Goal: Task Accomplishment & Management: Manage account settings

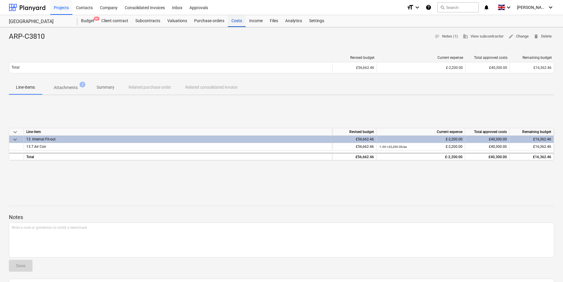
click at [241, 22] on div "Costs" at bounding box center [237, 21] width 18 height 12
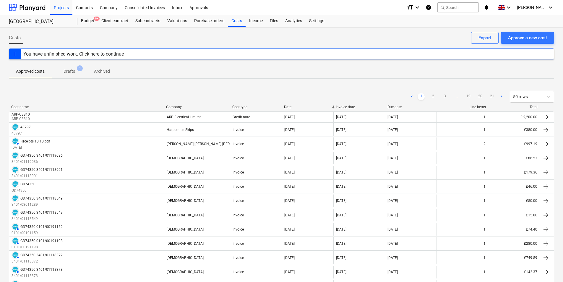
click at [69, 74] on p "Drafts" at bounding box center [69, 71] width 12 height 6
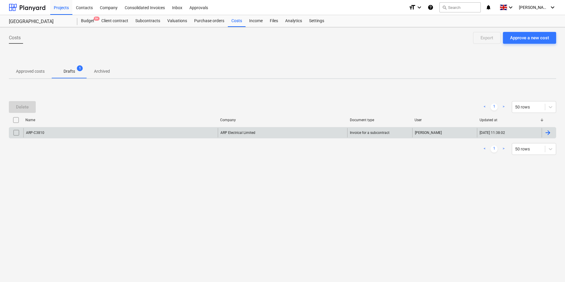
click at [15, 133] on input "checkbox" at bounding box center [16, 132] width 9 height 9
click at [23, 108] on div "Delete" at bounding box center [22, 107] width 13 height 8
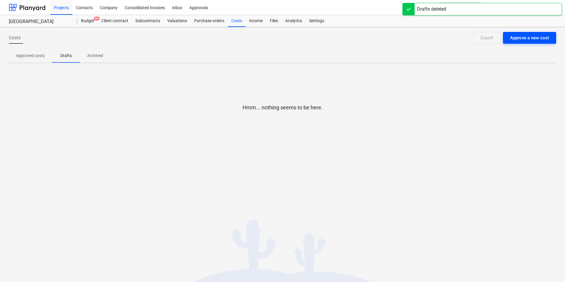
click at [520, 38] on div "Approve a new cost" at bounding box center [529, 38] width 39 height 8
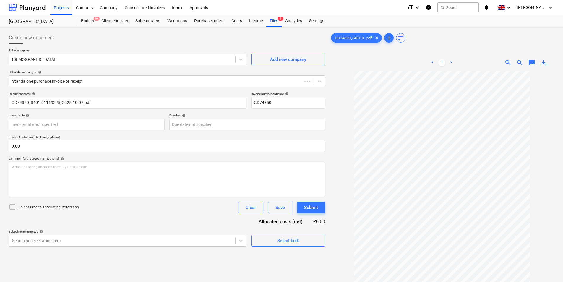
type input "GD74350"
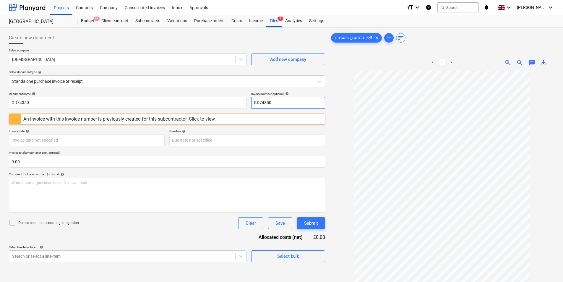
drag, startPoint x: 288, startPoint y: 104, endPoint x: 184, endPoint y: 118, distance: 104.9
click at [184, 118] on div "Document name help GD74350 Invoice number (optional) help GD74350 An invoice wi…" at bounding box center [167, 177] width 316 height 170
drag, startPoint x: 296, startPoint y: 102, endPoint x: 96, endPoint y: 134, distance: 203.1
click at [133, 106] on div "Document name help GD74350 Invoice number (optional) help 3401/01119225" at bounding box center [167, 100] width 316 height 17
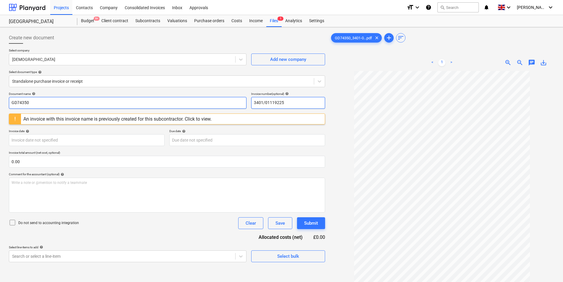
type input "3401/01119225"
click at [75, 106] on input "GD74350" at bounding box center [127, 103] width 237 height 12
paste input "3401/01119225"
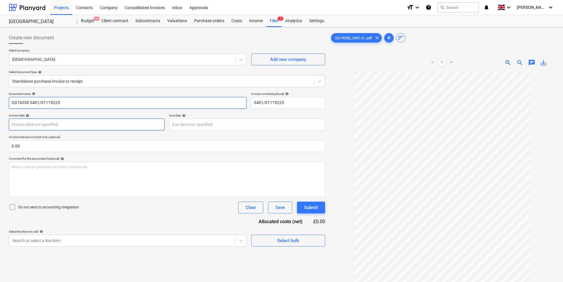
type input "GD74350 3401/01119225"
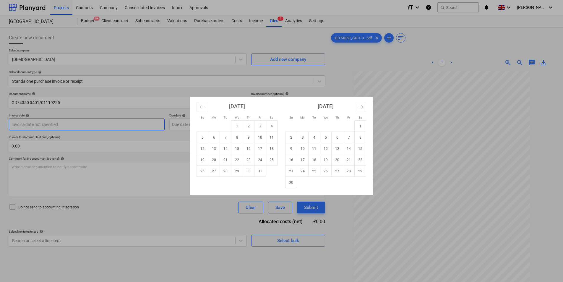
click at [43, 125] on body "Projects Contacts Company Consolidated Invoices Inbox Approvals format_size key…" at bounding box center [281, 141] width 563 height 282
click at [225, 137] on td "7" at bounding box center [226, 137] width 12 height 11
type input "[DATE]"
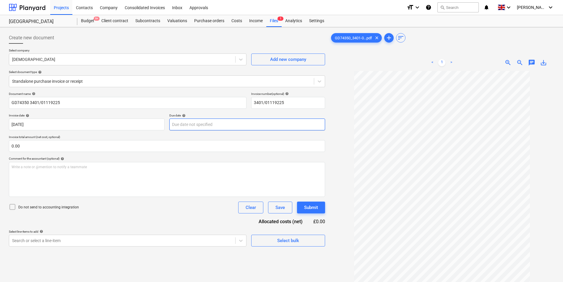
click at [198, 126] on body "Projects Contacts Company Consolidated Invoices Inbox Approvals format_size key…" at bounding box center [281, 141] width 563 height 282
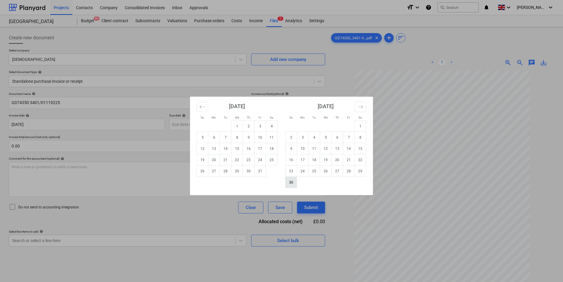
click at [294, 183] on td "30" at bounding box center [291, 182] width 12 height 11
type input "[DATE]"
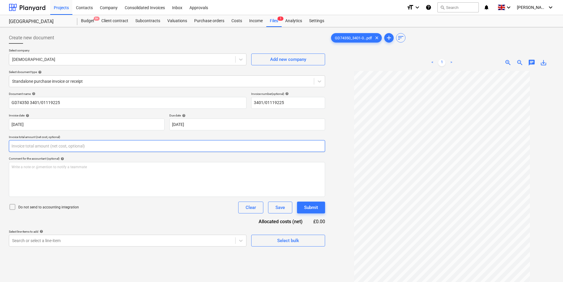
click at [50, 142] on input "text" at bounding box center [167, 146] width 316 height 12
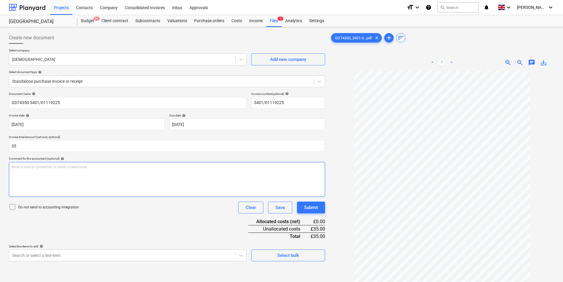
type input "35.00"
drag, startPoint x: 73, startPoint y: 177, endPoint x: 76, endPoint y: 179, distance: 3.4
click at [73, 177] on div "Write a note or @mention to notify a teammate [PERSON_NAME]" at bounding box center [167, 179] width 316 height 35
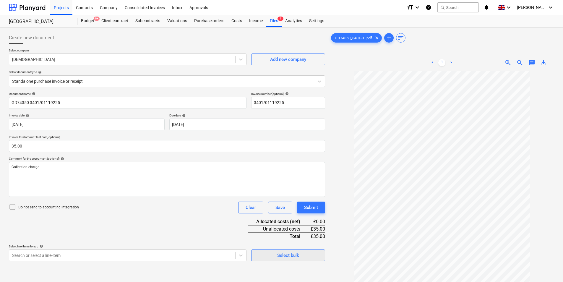
click at [283, 253] on div "Select bulk" at bounding box center [288, 255] width 22 height 8
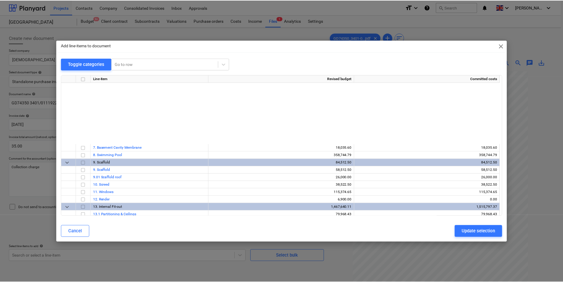
scroll to position [650, 0]
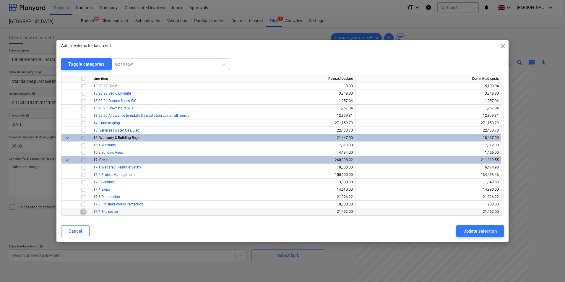
click at [82, 212] on input "checkbox" at bounding box center [83, 211] width 7 height 7
click at [486, 229] on div "Update selection" at bounding box center [479, 231] width 33 height 8
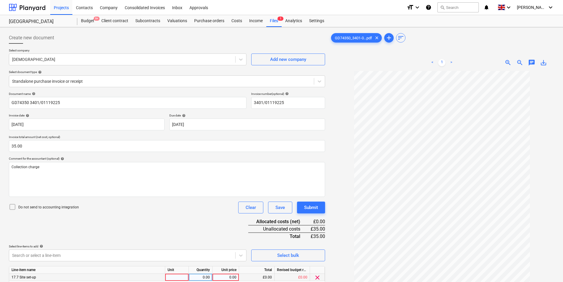
click at [181, 276] on div at bounding box center [177, 276] width 24 height 7
type input "ea"
type input "35"
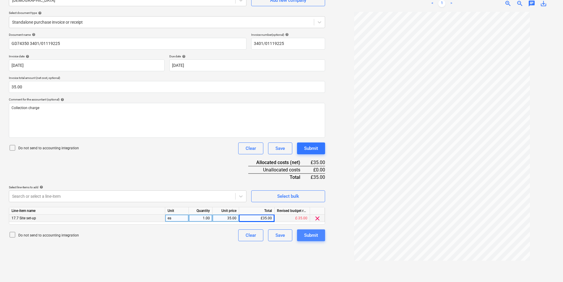
click at [307, 236] on div "Submit" at bounding box center [311, 235] width 14 height 8
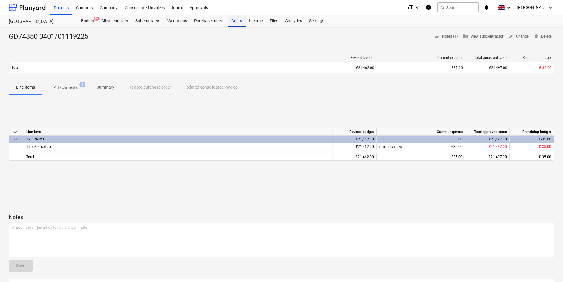
click at [234, 21] on div "Costs" at bounding box center [237, 21] width 18 height 12
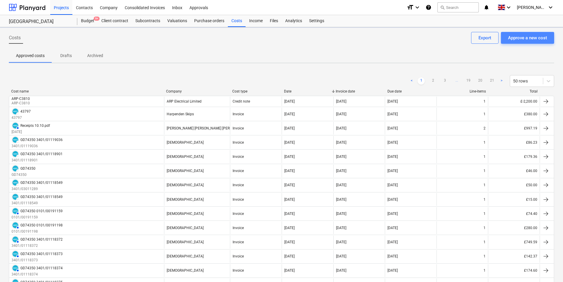
click at [522, 37] on div "Approve a new cost" at bounding box center [527, 38] width 39 height 8
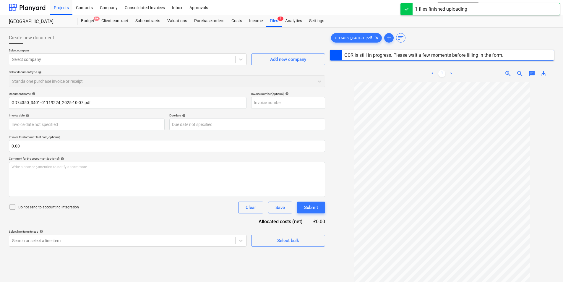
type input "GD74350"
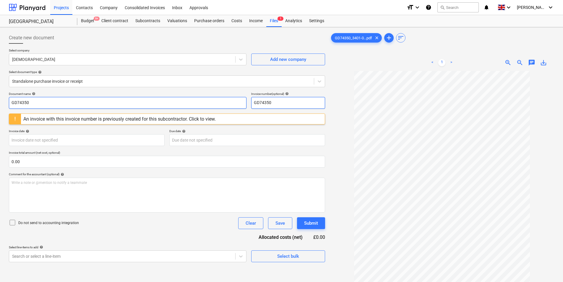
drag, startPoint x: 283, startPoint y: 102, endPoint x: 176, endPoint y: 105, distance: 106.9
click at [176, 104] on div "Document name help GD74350 Invoice number (optional) help GD74350" at bounding box center [167, 100] width 316 height 17
drag, startPoint x: 281, startPoint y: 105, endPoint x: 131, endPoint y: 105, distance: 150.3
click at [130, 105] on div "Document name help GD74350 Invoice number (optional) help 3401/01119224" at bounding box center [167, 100] width 316 height 17
type input "3401/01119224"
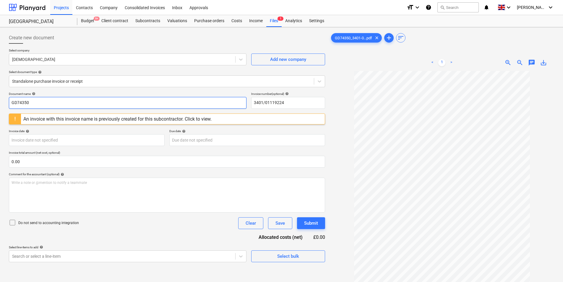
click at [76, 106] on input "GD74350" at bounding box center [127, 103] width 237 height 12
paste input "3401/01119224"
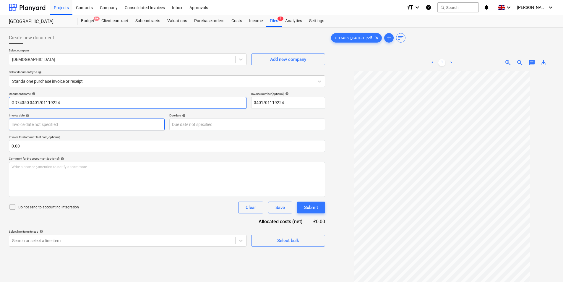
type input "GD74350 3401/01119224"
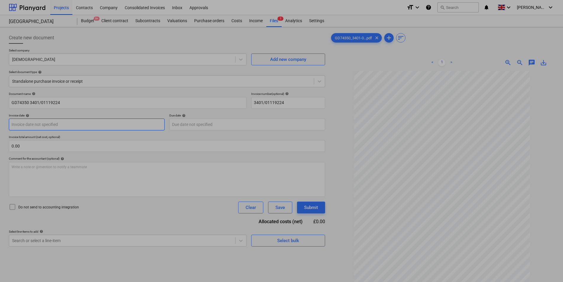
click at [47, 128] on body "Projects Contacts Company Consolidated Invoices Inbox Approvals format_size key…" at bounding box center [281, 141] width 563 height 282
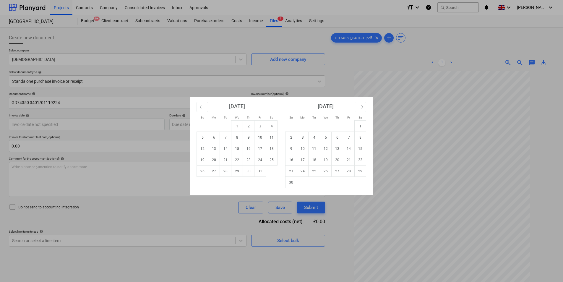
click at [225, 138] on td "7" at bounding box center [226, 137] width 12 height 11
type input "[DATE]"
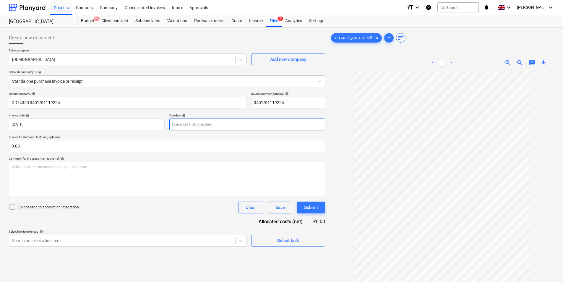
click at [197, 123] on body "Projects Contacts Company Consolidated Invoices Inbox Approvals format_size key…" at bounding box center [281, 141] width 563 height 282
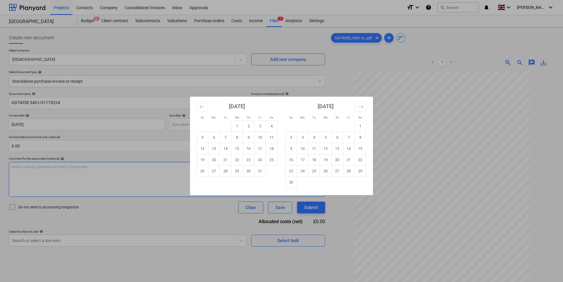
click at [287, 182] on td "30" at bounding box center [291, 182] width 12 height 11
type input "[DATE]"
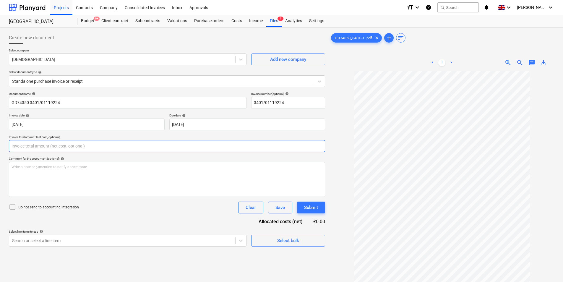
drag, startPoint x: 86, startPoint y: 149, endPoint x: 94, endPoint y: 149, distance: 7.7
click at [86, 149] on input "text" at bounding box center [167, 146] width 316 height 12
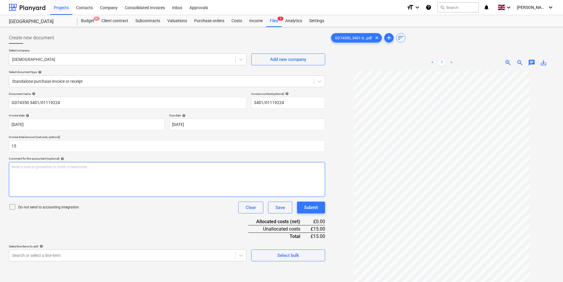
type input "15.00"
click at [80, 179] on div "Write a note or @mention to notify a teammate [PERSON_NAME]" at bounding box center [167, 179] width 316 height 35
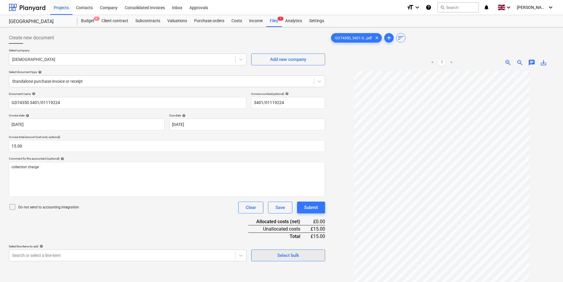
click at [299, 254] on span "Select bulk" at bounding box center [287, 255] width 59 height 8
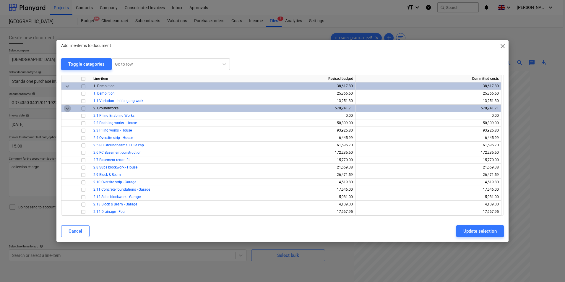
click at [67, 109] on span "keyboard_arrow_down" at bounding box center [67, 108] width 7 height 7
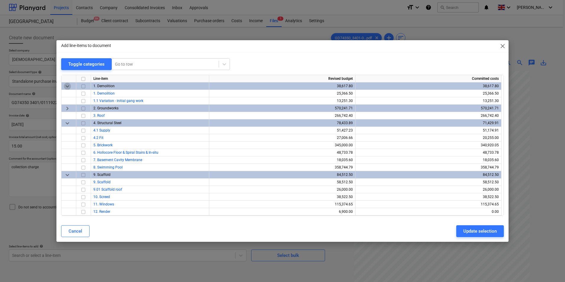
click at [69, 85] on span "keyboard_arrow_down" at bounding box center [67, 86] width 7 height 7
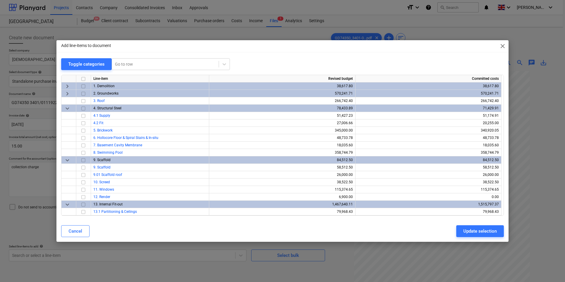
click at [68, 108] on span "keyboard_arrow_down" at bounding box center [67, 108] width 7 height 7
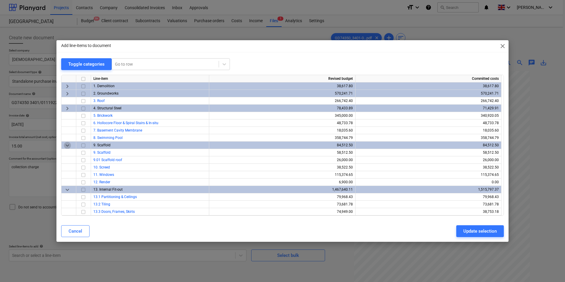
click at [68, 148] on span "keyboard_arrow_down" at bounding box center [67, 145] width 7 height 7
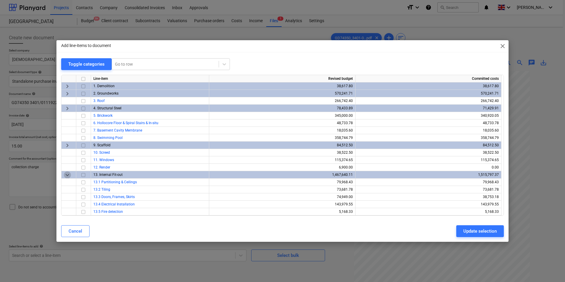
click at [69, 174] on span "keyboard_arrow_down" at bounding box center [67, 174] width 7 height 7
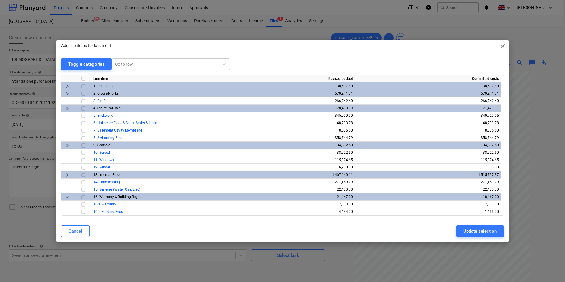
scroll to position [59, 0]
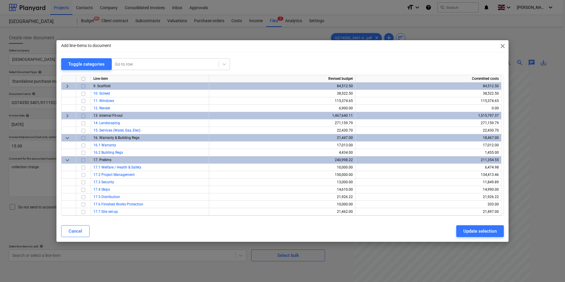
click at [67, 140] on span "keyboard_arrow_down" at bounding box center [67, 137] width 7 height 7
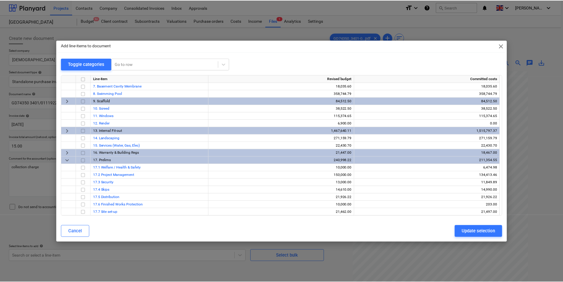
scroll to position [44, 0]
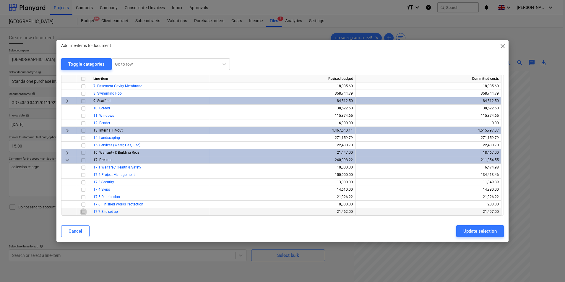
drag, startPoint x: 83, startPoint y: 211, endPoint x: 87, endPoint y: 211, distance: 4.1
click at [83, 211] on input "checkbox" at bounding box center [83, 211] width 7 height 7
click at [477, 232] on div "Update selection" at bounding box center [479, 231] width 33 height 8
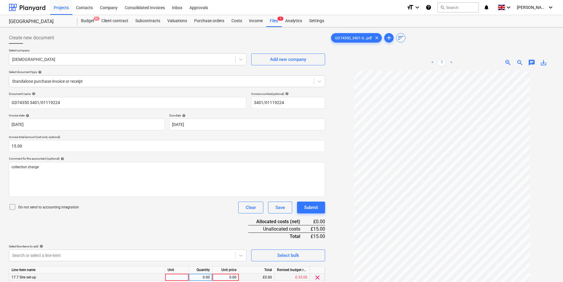
click at [177, 277] on div at bounding box center [177, 276] width 24 height 7
type input "ea"
click at [201, 276] on div "0.00" at bounding box center [200, 276] width 19 height 7
type input "1"
type input "15"
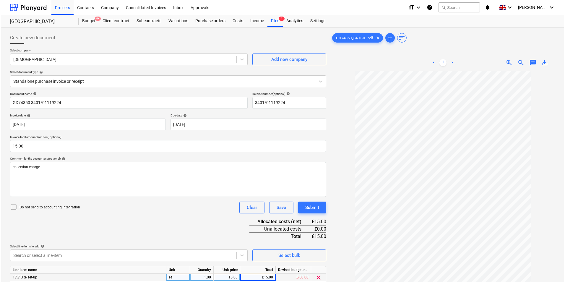
scroll to position [59, 0]
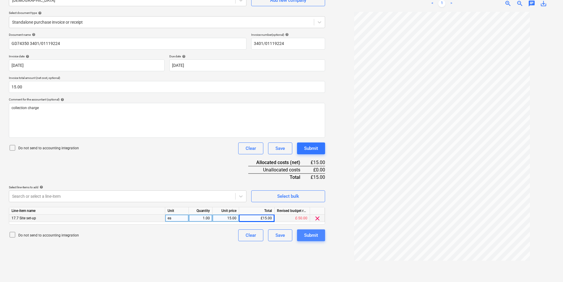
click at [304, 239] on button "Submit" at bounding box center [311, 235] width 28 height 12
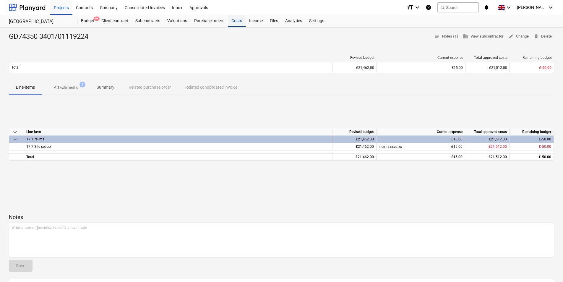
click at [230, 20] on div "Costs" at bounding box center [237, 21] width 18 height 12
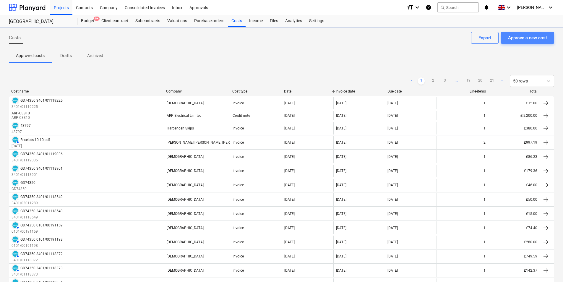
click at [531, 38] on div "Approve a new cost" at bounding box center [527, 38] width 39 height 8
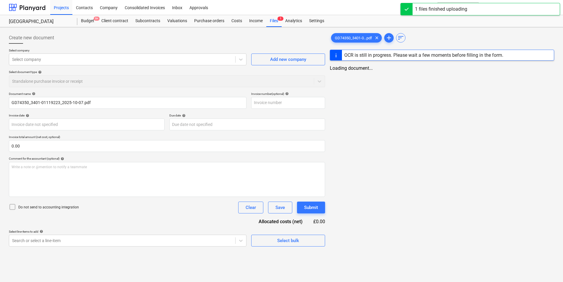
type input "GD74350_3401-01119223_2025-10-07.pdf"
click at [261, 102] on input "text" at bounding box center [288, 103] width 74 height 12
type input "3401/011"
type input "GD74350"
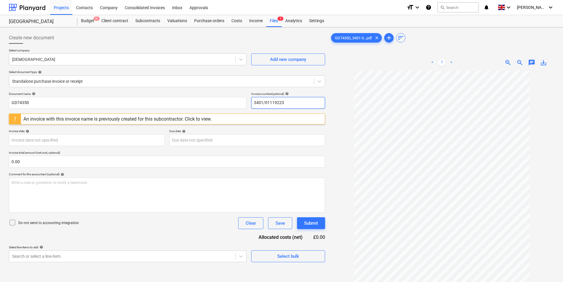
drag, startPoint x: 302, startPoint y: 100, endPoint x: 124, endPoint y: 170, distance: 190.3
click at [79, 148] on div "Document name help GD74350 Invoice number (optional) help 3401/01119223 An invo…" at bounding box center [167, 177] width 316 height 170
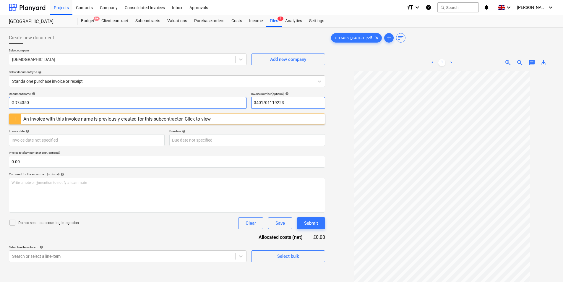
type input "3401/01119223"
click at [126, 106] on input "GD74350" at bounding box center [127, 103] width 237 height 12
paste input "3401/01119223"
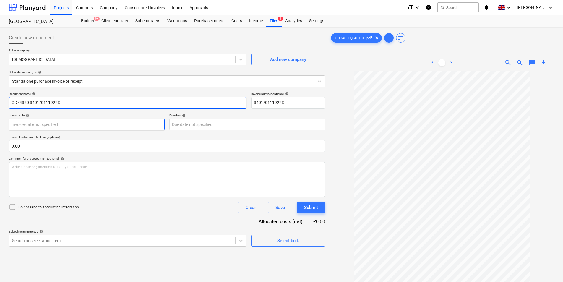
type input "GD74350 3401/01119223"
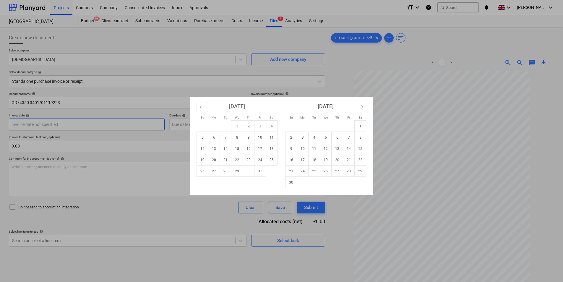
click at [107, 123] on body "Projects Contacts Company Consolidated Invoices Inbox Approvals format_size key…" at bounding box center [281, 141] width 563 height 282
click at [227, 138] on td "7" at bounding box center [226, 137] width 12 height 11
type input "[DATE]"
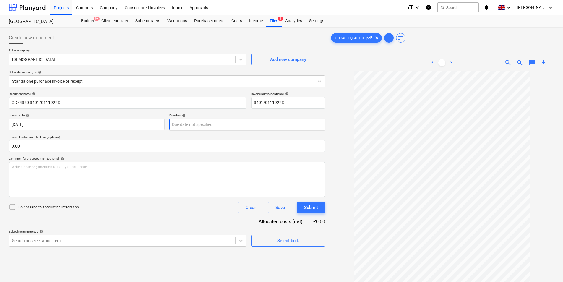
click at [221, 124] on body "Projects Contacts Company Consolidated Invoices Inbox Approvals format_size key…" at bounding box center [281, 141] width 563 height 282
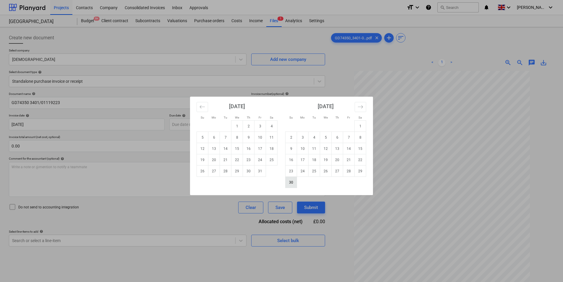
drag, startPoint x: 291, startPoint y: 182, endPoint x: 124, endPoint y: 170, distance: 167.8
click at [291, 182] on td "30" at bounding box center [291, 182] width 12 height 11
type input "[DATE]"
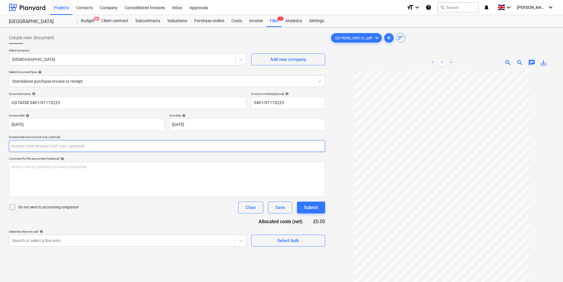
click at [100, 149] on input "text" at bounding box center [167, 146] width 316 height 12
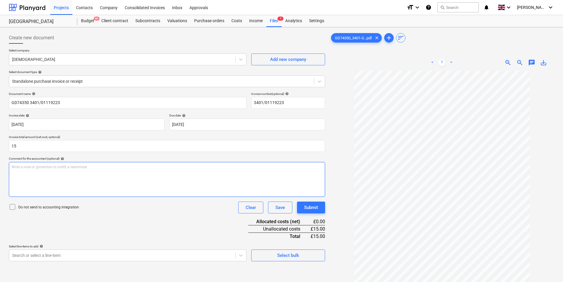
type input "15.00"
click at [79, 175] on div "Write a note or @mention to notify a teammate [PERSON_NAME]" at bounding box center [167, 179] width 316 height 35
drag, startPoint x: 29, startPoint y: 166, endPoint x: 40, endPoint y: 178, distance: 15.9
click at [29, 167] on span "collection carge" at bounding box center [24, 167] width 25 height 4
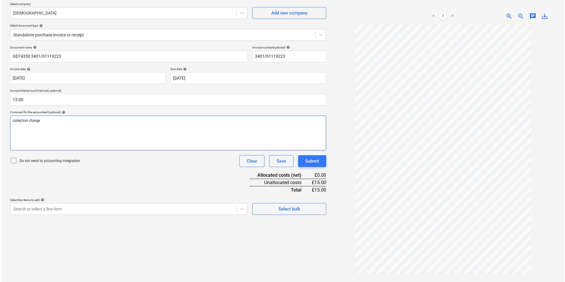
scroll to position [59, 0]
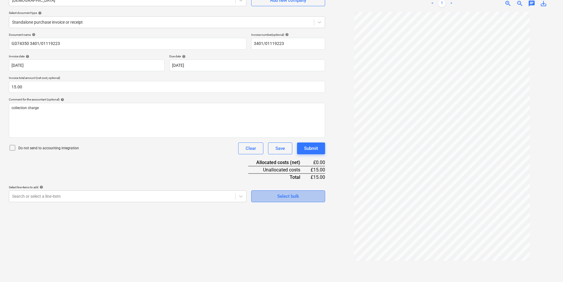
click at [285, 197] on div "Select bulk" at bounding box center [288, 196] width 22 height 8
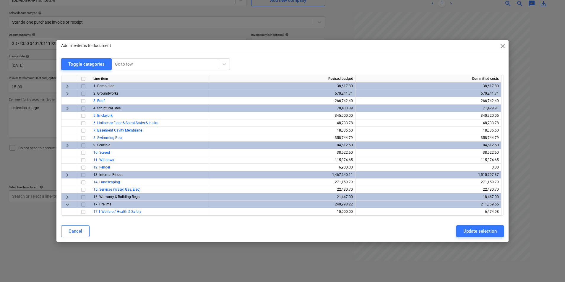
scroll to position [44, 0]
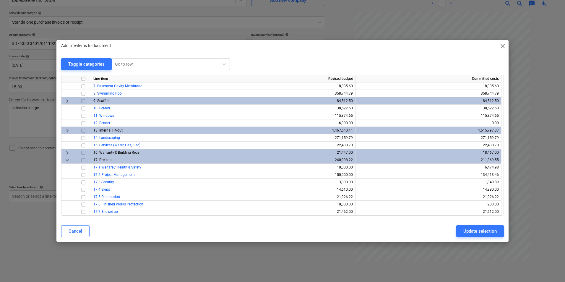
drag, startPoint x: 83, startPoint y: 211, endPoint x: 234, endPoint y: 233, distance: 152.8
click at [84, 211] on input "checkbox" at bounding box center [83, 211] width 7 height 7
click at [478, 230] on div "Update selection" at bounding box center [479, 231] width 33 height 8
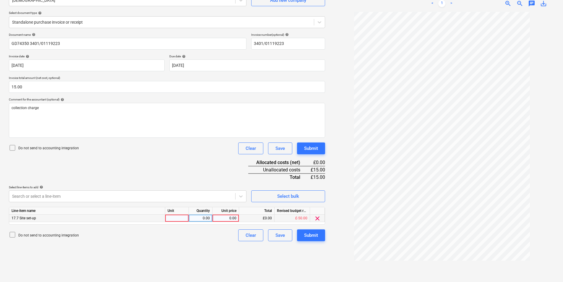
click at [175, 219] on div at bounding box center [177, 217] width 24 height 7
type input "ea"
type input "15"
click at [313, 234] on div "Submit" at bounding box center [311, 235] width 14 height 8
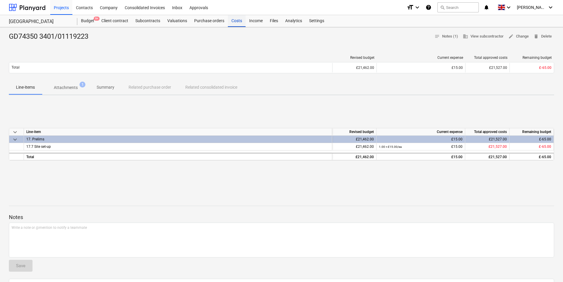
click at [233, 21] on div "Costs" at bounding box center [237, 21] width 18 height 12
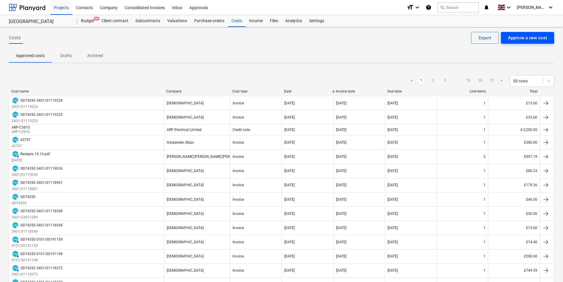
click at [531, 38] on div "Approve a new cost" at bounding box center [527, 38] width 39 height 8
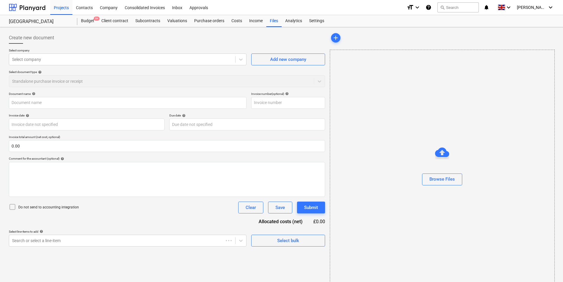
type input "0.00"
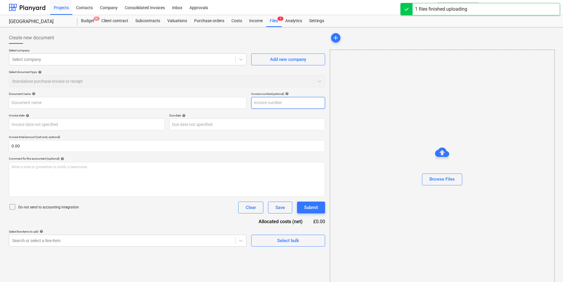
click at [270, 99] on input "text" at bounding box center [288, 103] width 74 height 12
type input "GD74350_3401-01119222_2025-10-07.pdf"
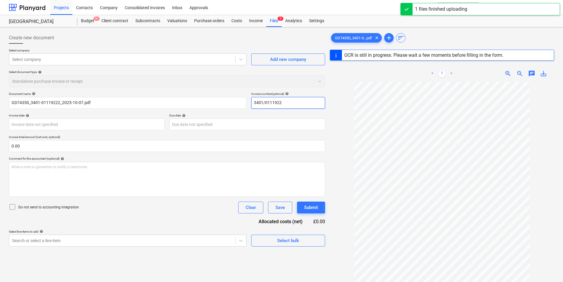
type input "3401/01119222"
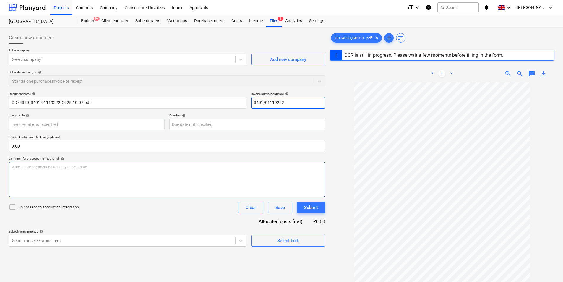
drag, startPoint x: 318, startPoint y: 102, endPoint x: 163, endPoint y: 165, distance: 167.7
click at [106, 120] on div "Document name help GD74350_3401-01119222_2025-10-07.pdf Invoice number (optiona…" at bounding box center [167, 169] width 316 height 154
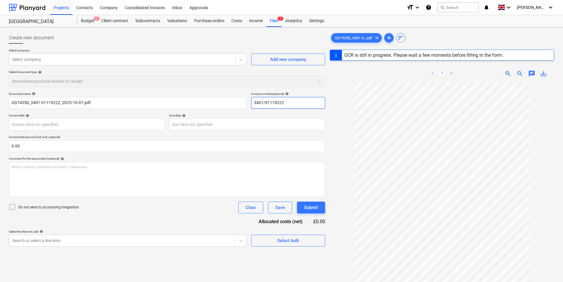
type input "GD74350"
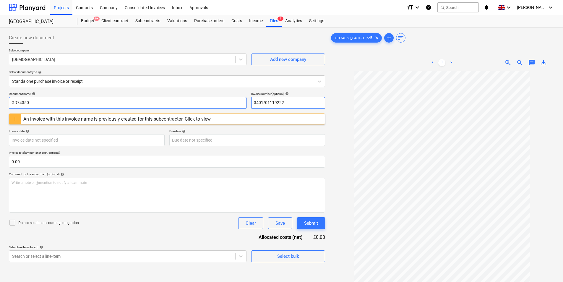
type input "3401/01119222"
click at [53, 105] on input "GD74350" at bounding box center [127, 103] width 237 height 12
paste input "3401/01119222"
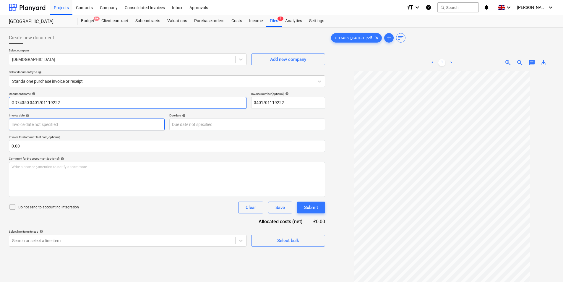
type input "GD74350 3401/01119222"
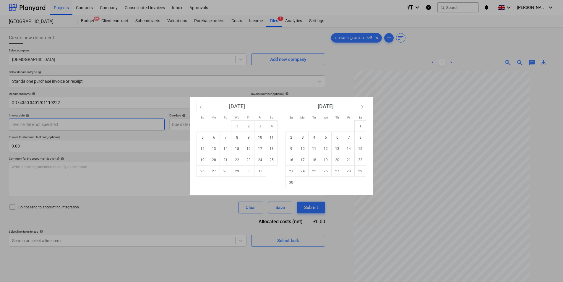
click at [50, 121] on body "Projects Contacts Company Consolidated Invoices Inbox Approvals format_size key…" at bounding box center [281, 141] width 563 height 282
click at [227, 140] on td "7" at bounding box center [226, 137] width 12 height 11
type input "[DATE]"
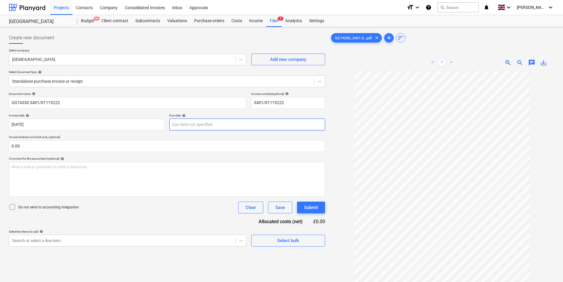
click at [207, 126] on body "Projects Contacts Company Consolidated Invoices Inbox Approvals format_size key…" at bounding box center [281, 141] width 563 height 282
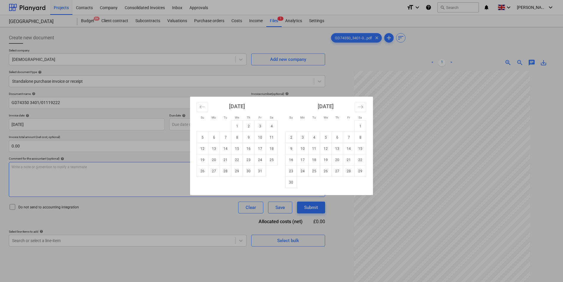
click at [291, 181] on td "30" at bounding box center [291, 182] width 12 height 11
type input "[DATE]"
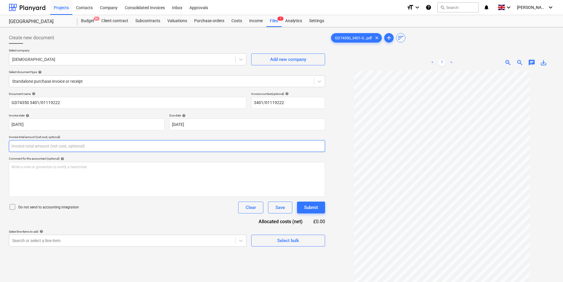
click at [81, 148] on input "text" at bounding box center [167, 146] width 316 height 12
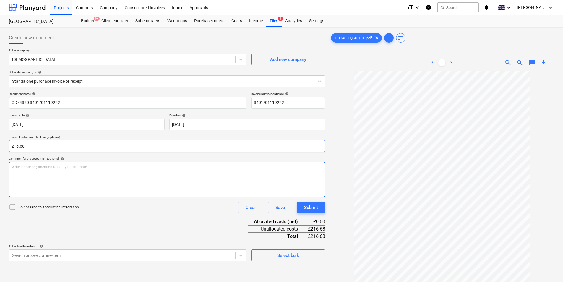
type input "216.68"
click at [73, 173] on div "Write a note or @mention to notify a teammate [PERSON_NAME]" at bounding box center [167, 179] width 316 height 35
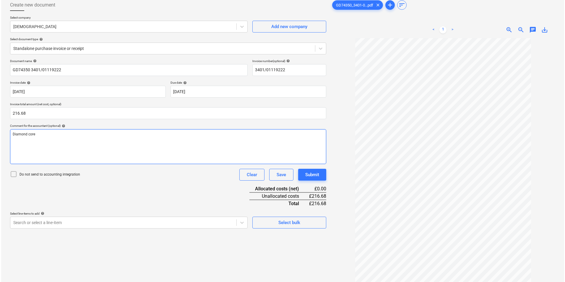
scroll to position [59, 0]
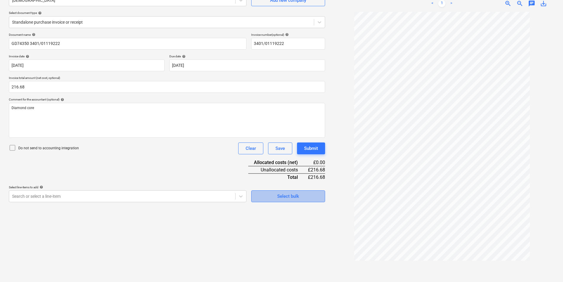
click at [273, 195] on span "Select bulk" at bounding box center [287, 196] width 59 height 8
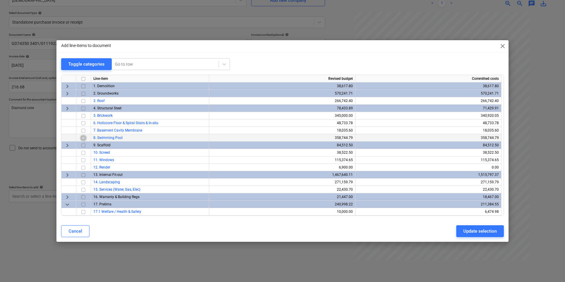
click at [86, 137] on input "checkbox" at bounding box center [83, 137] width 7 height 7
click at [492, 229] on div "Update selection" at bounding box center [479, 231] width 33 height 8
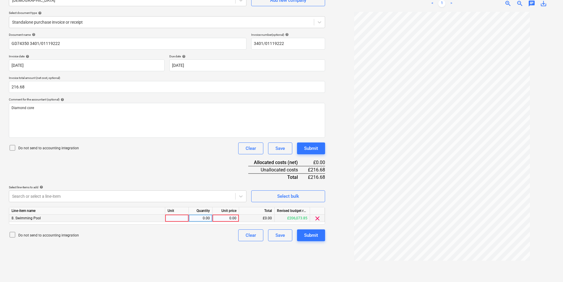
drag, startPoint x: 174, startPoint y: 213, endPoint x: 175, endPoint y: 216, distance: 3.4
click at [174, 213] on div "Unit" at bounding box center [177, 210] width 24 height 7
drag, startPoint x: 175, startPoint y: 220, endPoint x: 180, endPoint y: 220, distance: 5.0
click at [180, 220] on div at bounding box center [177, 217] width 24 height 7
type input "ea"
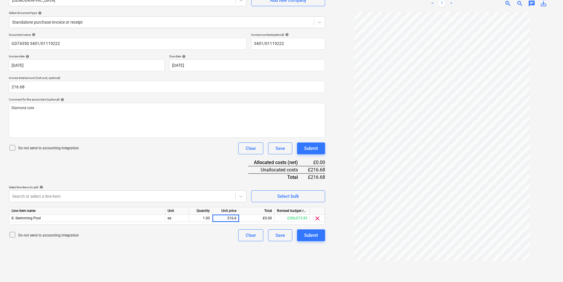
type input "216.68"
click at [312, 237] on div "Submit" at bounding box center [311, 235] width 14 height 8
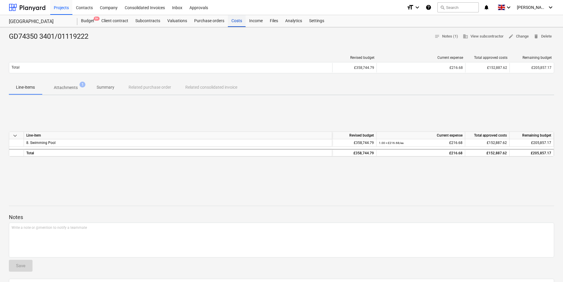
click at [230, 19] on div "Costs" at bounding box center [237, 21] width 18 height 12
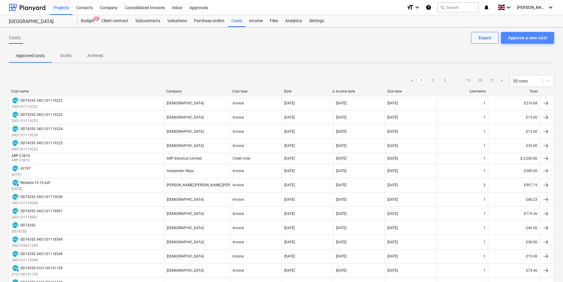
click at [522, 40] on div "Approve a new cost" at bounding box center [527, 38] width 39 height 8
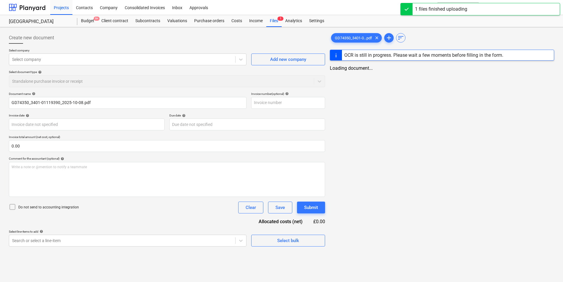
type input "GD74350_3401-01119390_2025-10-08.pdf"
click at [272, 102] on input "text" at bounding box center [288, 103] width 74 height 12
type input "3401/"
type input "GD74350"
type input "[DATE]"
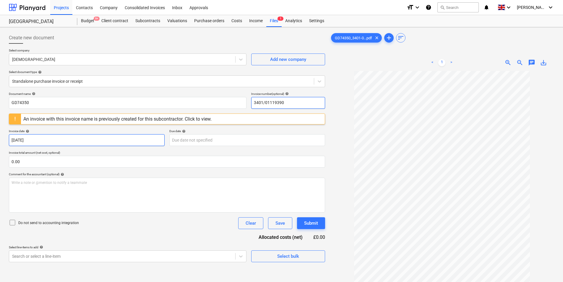
drag, startPoint x: 309, startPoint y: 102, endPoint x: 126, endPoint y: 134, distance: 186.1
click at [88, 112] on div "Document name help GD74350 Invoice number (optional) help 3401/01119390 An invo…" at bounding box center [167, 177] width 316 height 170
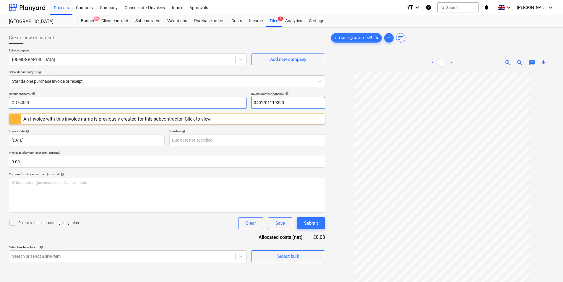
type input "3401/01119390"
click at [79, 102] on input "GD74350" at bounding box center [127, 103] width 237 height 12
paste input "3401/01119390"
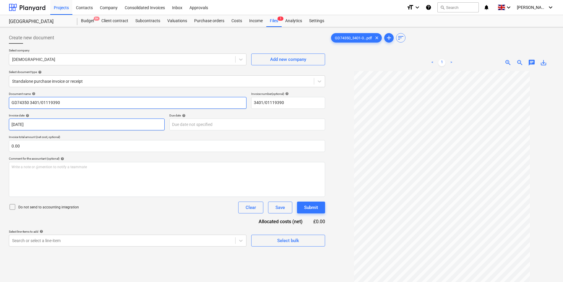
type input "GD74350 3401/01119390"
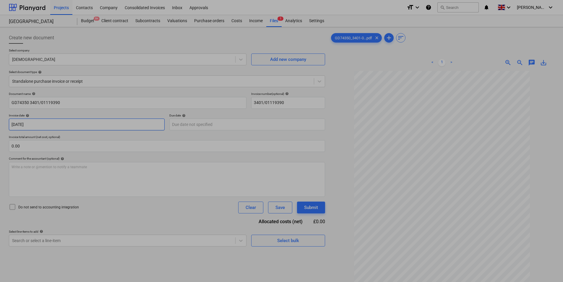
click at [37, 122] on body "Projects Contacts Company Consolidated Invoices Inbox Approvals format_size key…" at bounding box center [281, 141] width 563 height 282
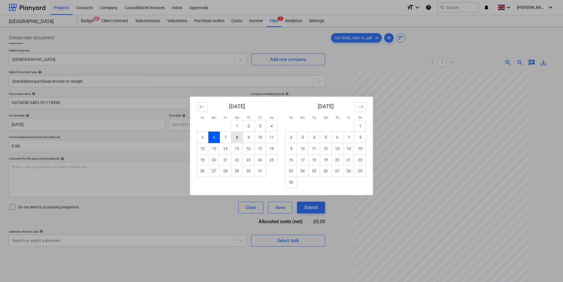
click at [239, 138] on td "8" at bounding box center [237, 137] width 12 height 11
type input "[DATE]"
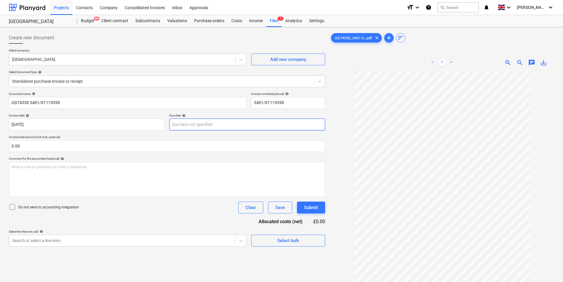
click at [226, 126] on body "Projects Contacts Company Consolidated Invoices Inbox Approvals format_size key…" at bounding box center [281, 141] width 563 height 282
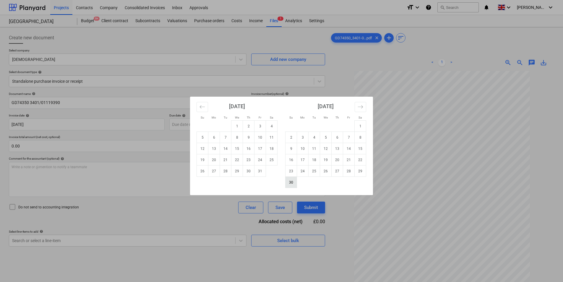
click at [294, 180] on td "30" at bounding box center [291, 182] width 12 height 11
type input "[DATE]"
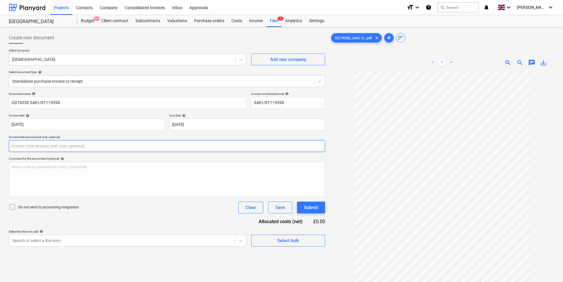
click at [86, 147] on input "text" at bounding box center [167, 146] width 316 height 12
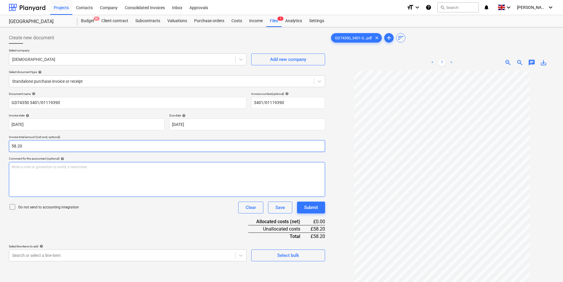
type input "58.20"
click at [76, 175] on div "Write a note or @mention to notify a teammate [PERSON_NAME]" at bounding box center [167, 179] width 316 height 35
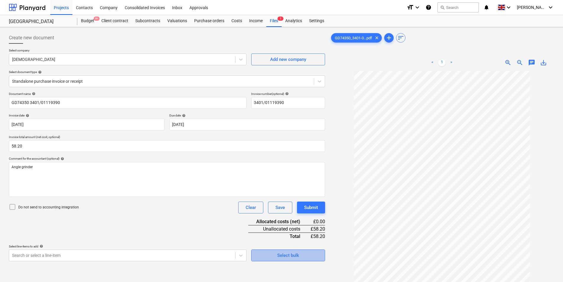
click at [292, 251] on div "Select bulk" at bounding box center [288, 255] width 22 height 8
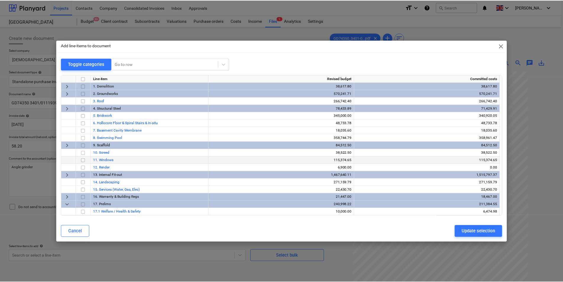
scroll to position [44, 0]
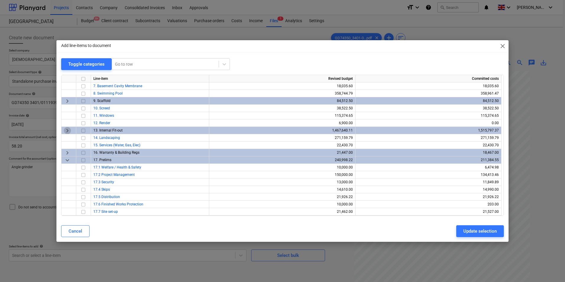
click at [67, 132] on span "keyboard_arrow_right" at bounding box center [67, 130] width 7 height 7
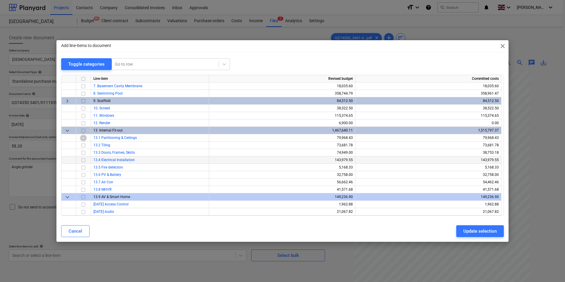
drag, startPoint x: 84, startPoint y: 136, endPoint x: 149, endPoint y: 158, distance: 69.1
click at [85, 137] on input "checkbox" at bounding box center [83, 137] width 7 height 7
click at [475, 230] on div "Update selection" at bounding box center [479, 231] width 33 height 8
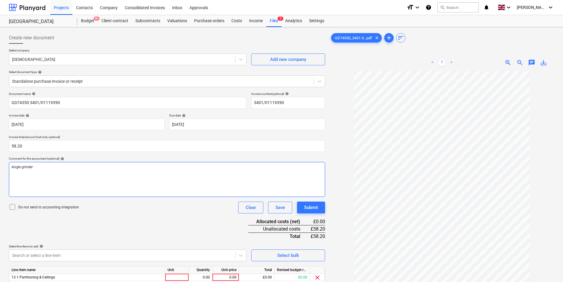
click at [105, 173] on div "Angle grinder" at bounding box center [167, 179] width 316 height 35
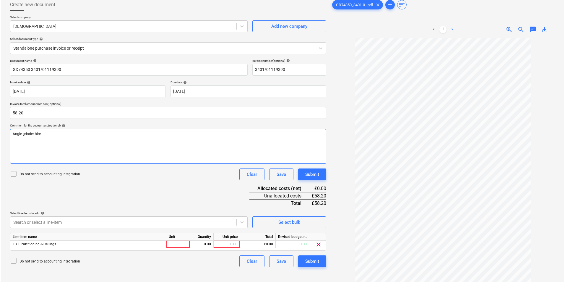
scroll to position [59, 0]
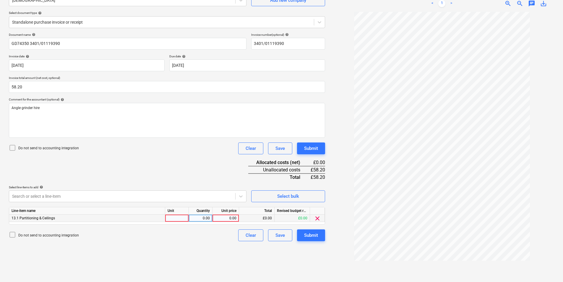
click at [179, 218] on div at bounding box center [177, 217] width 24 height 7
type input "ea"
type input "58.2"
click at [311, 233] on div "Submit" at bounding box center [311, 235] width 14 height 8
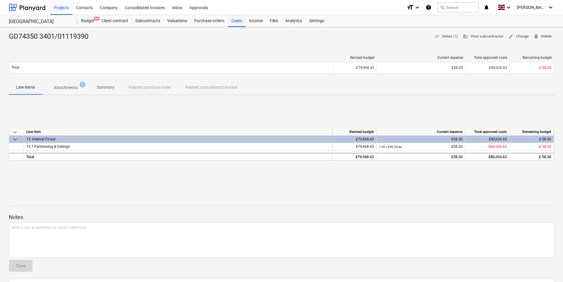
click at [230, 18] on div "Costs" at bounding box center [237, 21] width 18 height 12
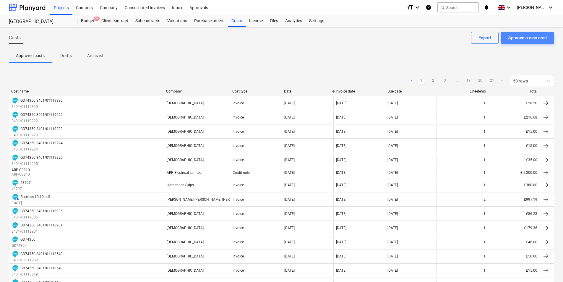
click at [516, 38] on div "Approve a new cost" at bounding box center [527, 38] width 39 height 8
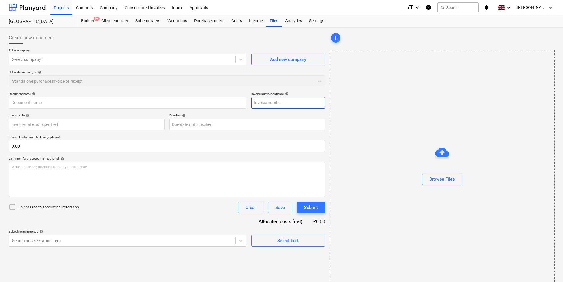
type input "GD74350_3401-01119389_2025-10-08.pdf"
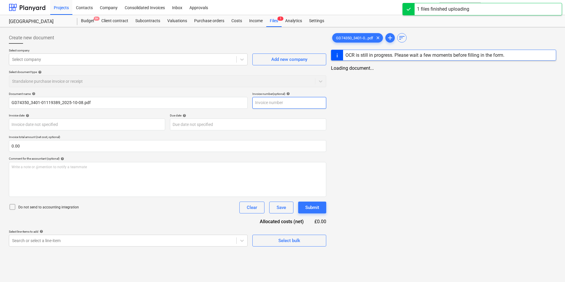
click at [278, 102] on input "text" at bounding box center [289, 103] width 74 height 12
type input "3401/01119389"
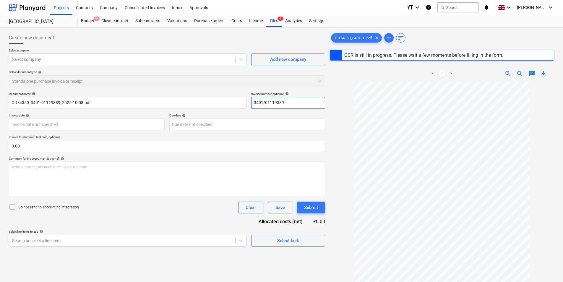
drag, startPoint x: 304, startPoint y: 101, endPoint x: 48, endPoint y: 159, distance: 261.9
click at [52, 156] on div "Document name help GD74350_3401-01119389_2025-10-08.pdf Invoice number (optiona…" at bounding box center [167, 169] width 316 height 154
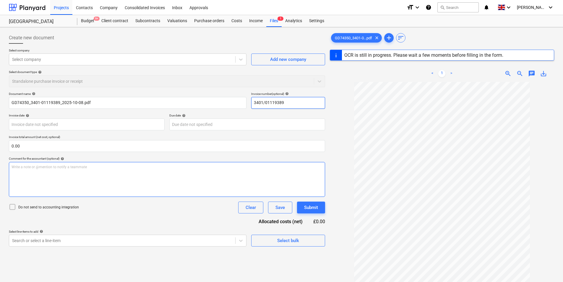
type input "GD74350"
type input "[DATE]"
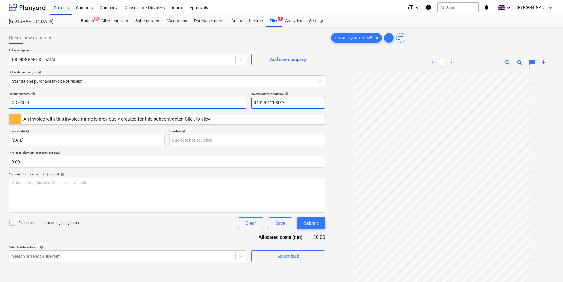
type input "3401/01119389"
click at [82, 103] on input "GD74350" at bounding box center [127, 103] width 237 height 12
paste input "3401/01119389"
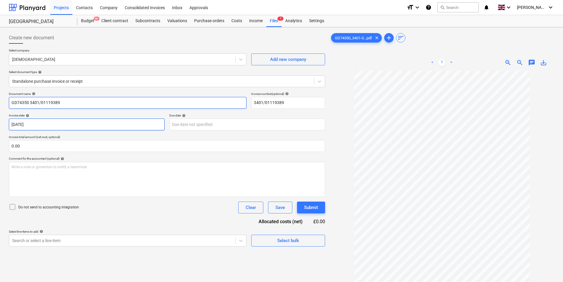
type input "GD74350 3401/01119389"
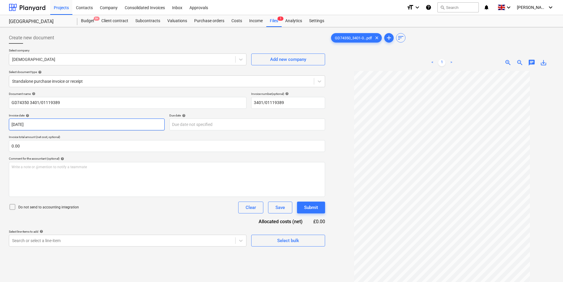
click at [44, 125] on body "Projects Contacts Company Consolidated Invoices Inbox Approvals format_size key…" at bounding box center [281, 141] width 563 height 282
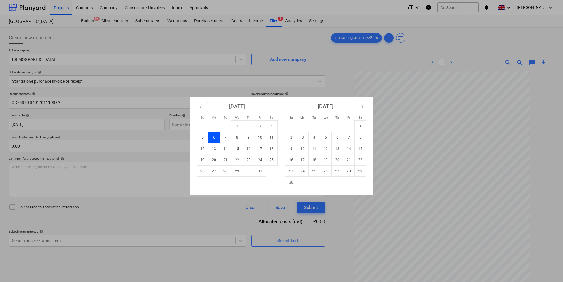
click at [234, 137] on td "8" at bounding box center [237, 137] width 12 height 11
type input "[DATE]"
click at [211, 127] on body "Projects Contacts Company Consolidated Invoices Inbox Approvals format_size key…" at bounding box center [281, 141] width 563 height 282
drag, startPoint x: 291, startPoint y: 184, endPoint x: 278, endPoint y: 186, distance: 13.5
click at [290, 183] on td "30" at bounding box center [291, 182] width 12 height 11
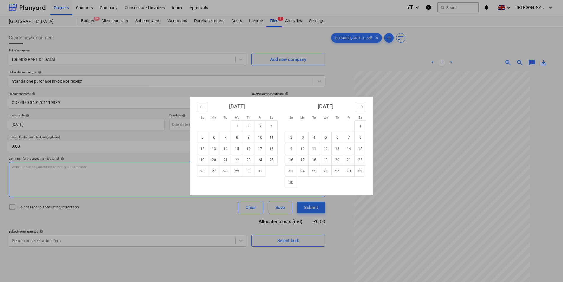
type input "[DATE]"
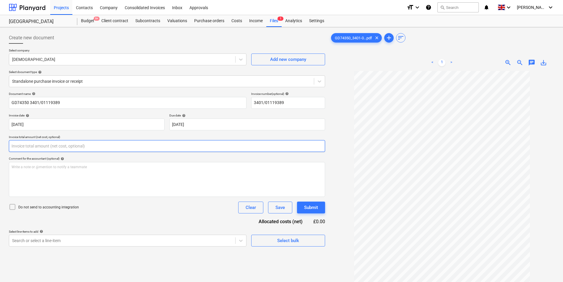
click at [80, 149] on input "text" at bounding box center [167, 146] width 316 height 12
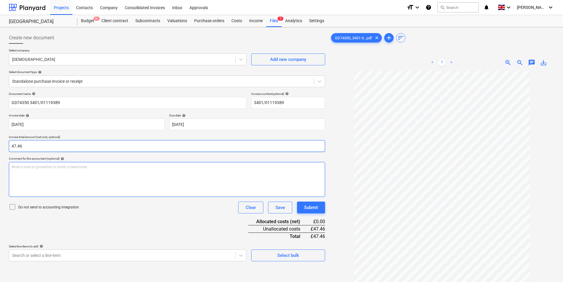
type input "47.46"
click at [25, 183] on div "Write a note or @mention to notify a teammate [PERSON_NAME]" at bounding box center [167, 179] width 316 height 35
click at [17, 169] on p "Roraty hammer hire" at bounding box center [167, 166] width 311 height 5
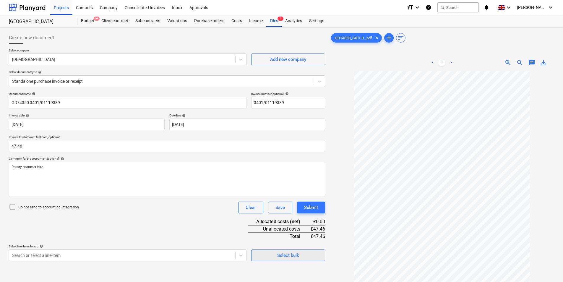
click at [289, 253] on div "Select bulk" at bounding box center [288, 255] width 22 height 8
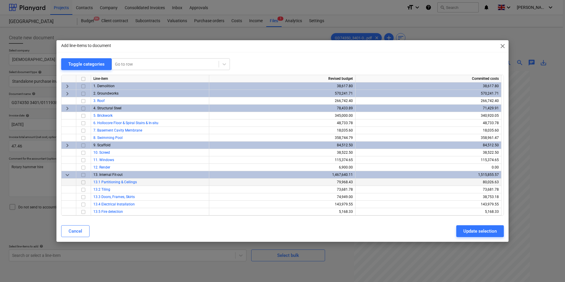
click at [82, 184] on input "checkbox" at bounding box center [83, 182] width 7 height 7
click at [473, 229] on div "Update selection" at bounding box center [479, 231] width 33 height 8
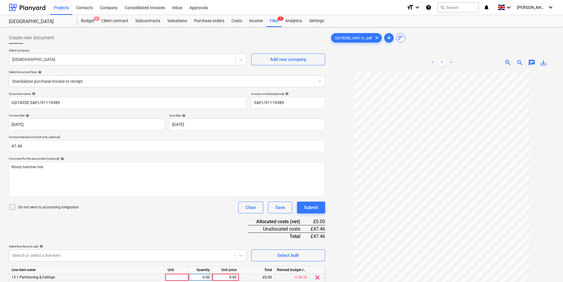
click at [179, 278] on div at bounding box center [177, 276] width 24 height 7
type input "ea"
type input "47.46"
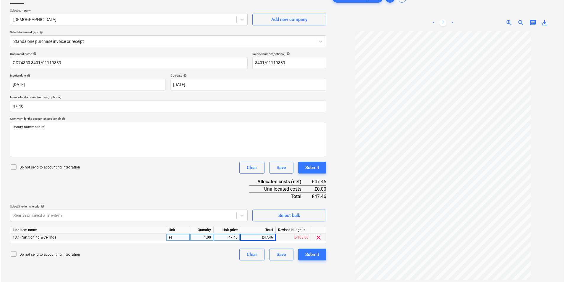
scroll to position [59, 0]
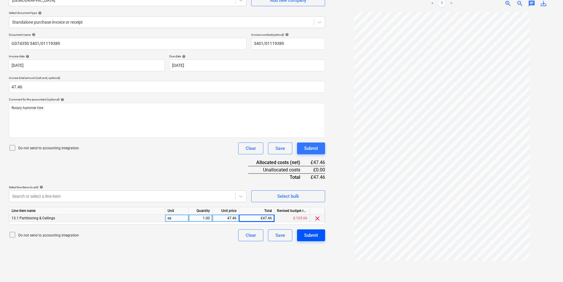
click at [315, 237] on div "Submit" at bounding box center [311, 235] width 14 height 8
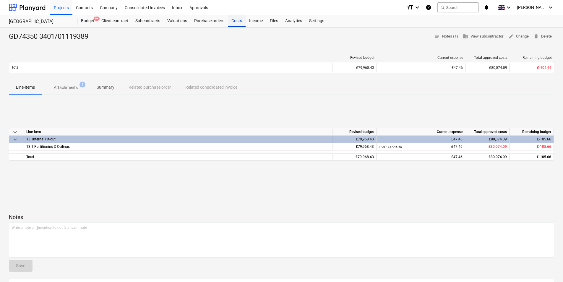
click at [242, 20] on div "Costs" at bounding box center [237, 21] width 18 height 12
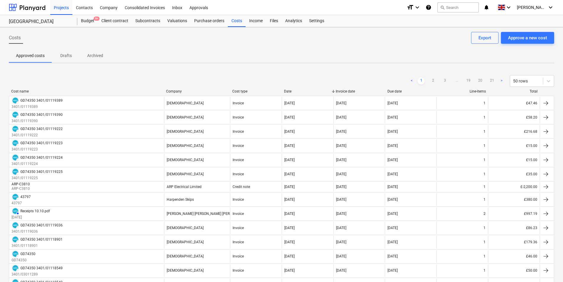
click at [532, 35] on div "Approve a new cost" at bounding box center [527, 38] width 39 height 8
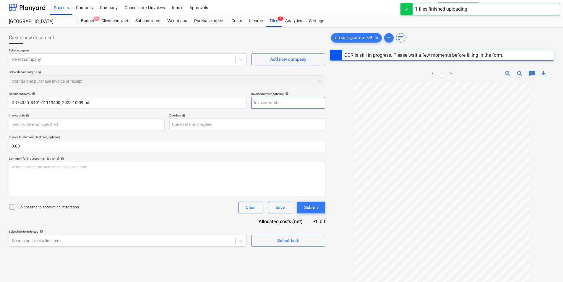
click at [273, 102] on input "text" at bounding box center [288, 103] width 74 height 12
type input "GD74350"
type input "[DATE]"
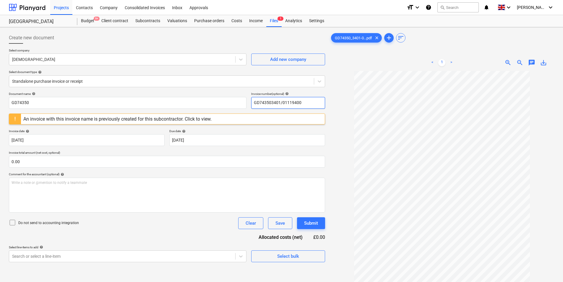
drag, startPoint x: 271, startPoint y: 103, endPoint x: 120, endPoint y: 109, distance: 151.3
click at [123, 111] on div "Document name help GD74350 Invoice number (optional) help GD743503401/01119400 …" at bounding box center [167, 177] width 316 height 170
drag, startPoint x: 303, startPoint y: 104, endPoint x: 158, endPoint y: 119, distance: 145.8
click at [158, 119] on div "Document name help GD74350 Invoice number (optional) help 3401/01119400 An invo…" at bounding box center [167, 177] width 316 height 170
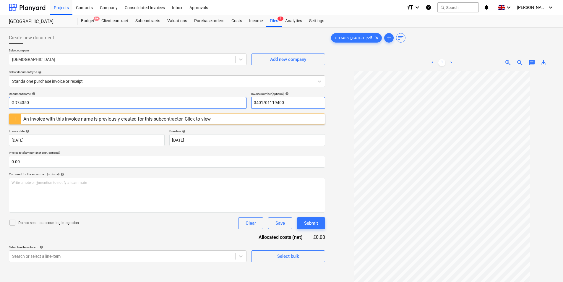
type input "3401/01119400"
click at [81, 101] on input "GD74350" at bounding box center [127, 103] width 237 height 12
paste input "3401/01119400"
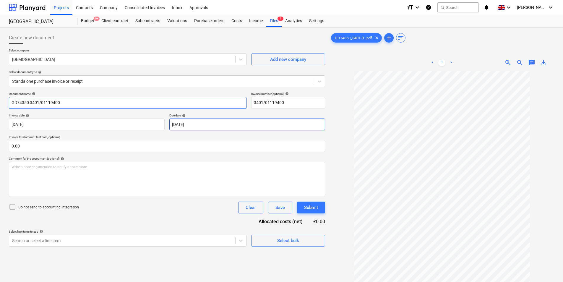
type input "GD74350 3401/01119400"
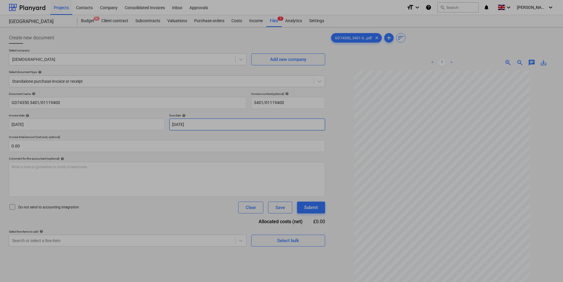
click at [188, 127] on body "Projects Contacts Company Consolidated Invoices Inbox Approvals format_size key…" at bounding box center [281, 141] width 563 height 282
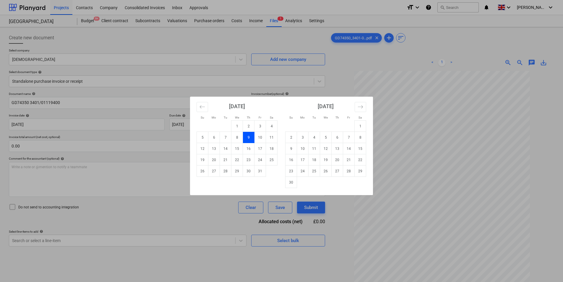
click at [283, 183] on div "[DATE] 1 2 3 4 5 6 7 8 9 10 11 12 13 14 15 16 17 18 19 20 21 22 23 24 25 26 27 …" at bounding box center [325, 142] width 89 height 91
drag, startPoint x: 294, startPoint y: 180, endPoint x: 254, endPoint y: 166, distance: 42.0
click at [293, 180] on td "30" at bounding box center [291, 182] width 12 height 11
type input "[DATE]"
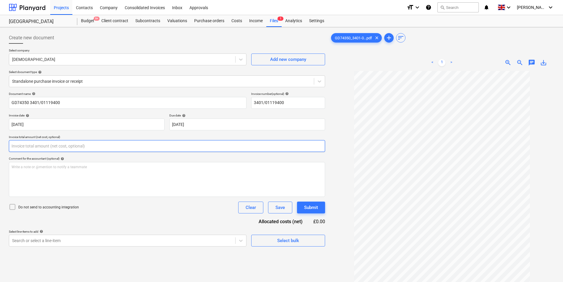
click at [47, 147] on input "text" at bounding box center [167, 146] width 316 height 12
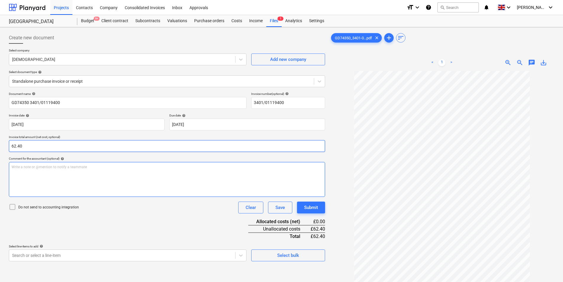
type input "62.40"
click at [29, 188] on div "Write a note or @mention to notify a teammate [PERSON_NAME]" at bounding box center [167, 179] width 316 height 35
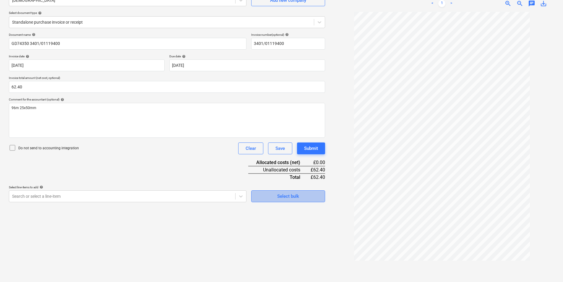
click at [285, 199] on div "Select bulk" at bounding box center [288, 196] width 22 height 8
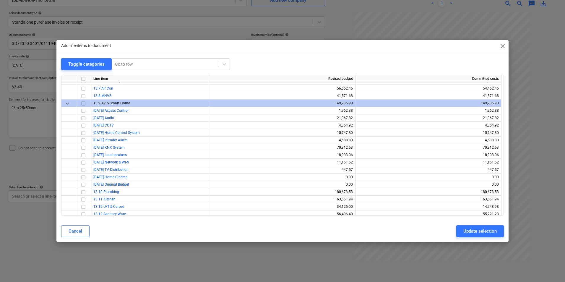
scroll to position [0, 0]
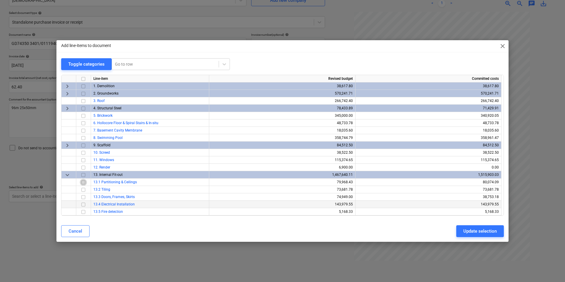
drag, startPoint x: 83, startPoint y: 182, endPoint x: 207, endPoint y: 206, distance: 126.1
click at [85, 182] on input "checkbox" at bounding box center [83, 182] width 7 height 7
click at [461, 230] on button "Update selection" at bounding box center [480, 231] width 48 height 12
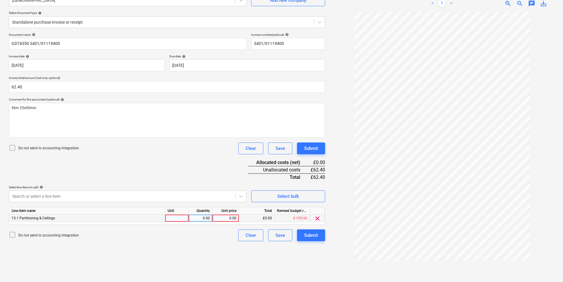
click at [178, 219] on div at bounding box center [177, 217] width 24 height 7
type input "ea"
type input "62.4"
click at [322, 237] on button "Submit" at bounding box center [311, 235] width 28 height 12
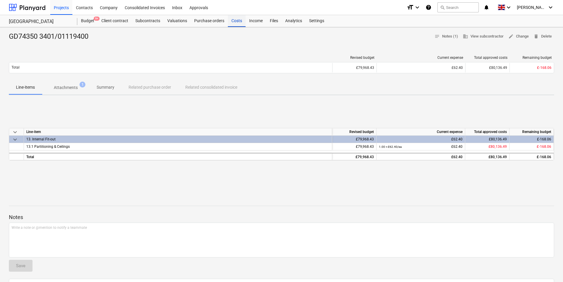
click at [234, 21] on div "Costs" at bounding box center [237, 21] width 18 height 12
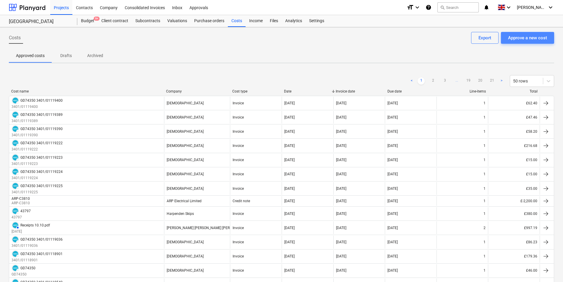
click at [522, 40] on div "Approve a new cost" at bounding box center [527, 38] width 39 height 8
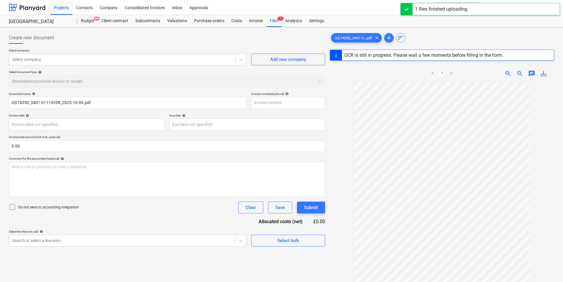
type input "GD74350"
type input "[DATE]"
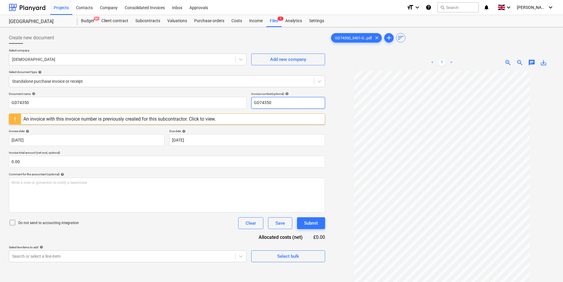
drag, startPoint x: 309, startPoint y: 98, endPoint x: 186, endPoint y: 126, distance: 125.9
click at [190, 125] on div "Document name help GD74350 Invoice number (optional) help GD74350 An invoice wi…" at bounding box center [167, 177] width 316 height 170
drag, startPoint x: 301, startPoint y: 99, endPoint x: 118, endPoint y: 169, distance: 196.4
click at [126, 164] on div "Document name help GD74350 Invoice number (optional) help 3401/01119398 An invo…" at bounding box center [167, 177] width 316 height 170
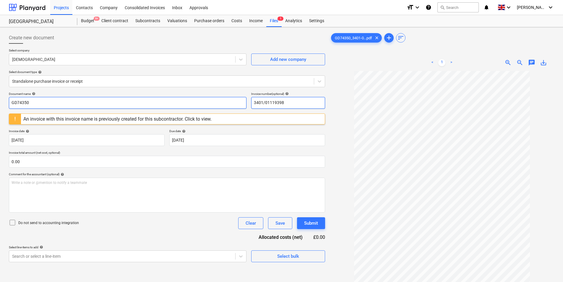
type input "3401/01119398"
click at [98, 107] on input "GD74350" at bounding box center [127, 103] width 237 height 12
paste input "3401/01119398"
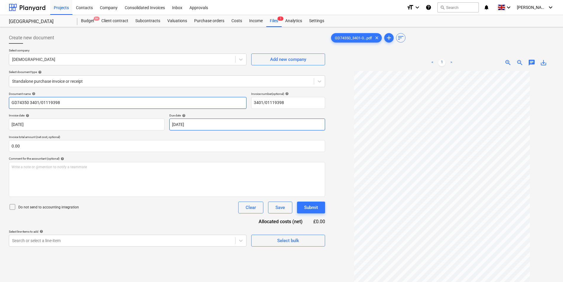
type input "GD74350 3401/01119398"
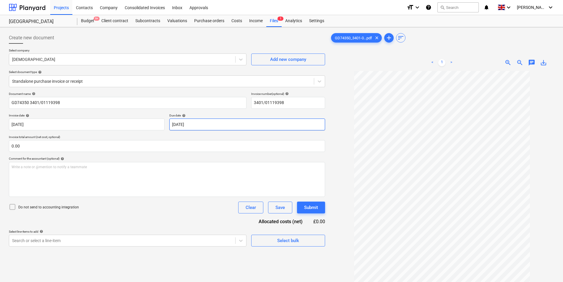
click at [186, 127] on body "Projects Contacts Company Consolidated Invoices Inbox Approvals format_size key…" at bounding box center [281, 141] width 563 height 282
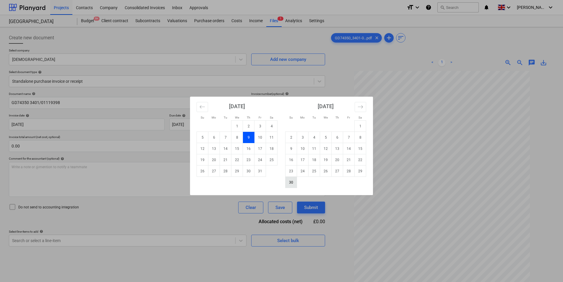
click at [288, 185] on td "30" at bounding box center [291, 182] width 12 height 11
type input "[DATE]"
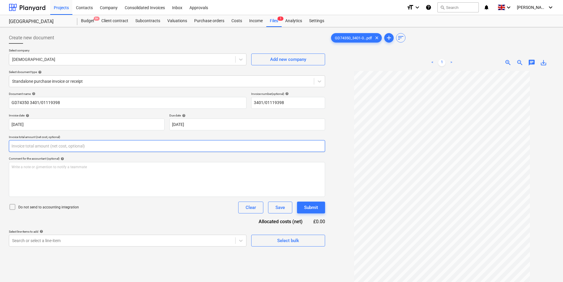
click at [70, 144] on input "text" at bounding box center [167, 146] width 316 height 12
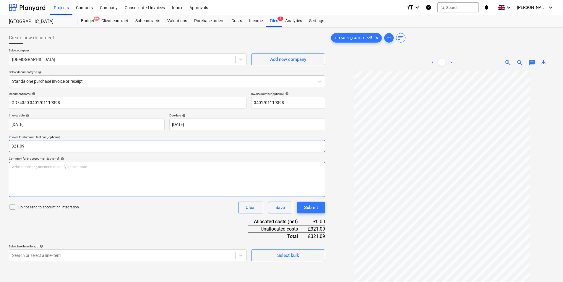
type input "321.09"
click at [54, 178] on div "Write a note or @mention to notify a teammate [PERSON_NAME]" at bounding box center [167, 179] width 316 height 35
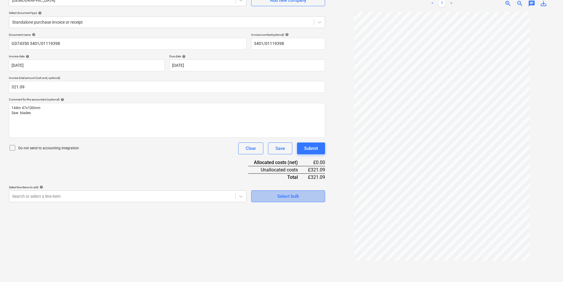
click at [292, 192] on button "Select bulk" at bounding box center [288, 196] width 74 height 12
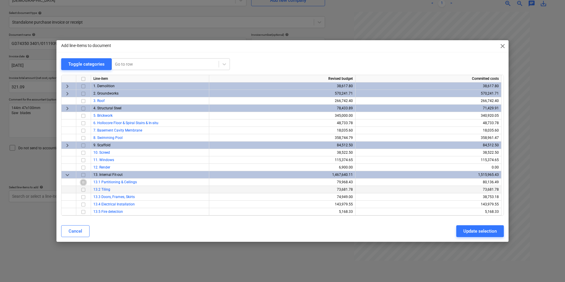
drag, startPoint x: 82, startPoint y: 182, endPoint x: 138, endPoint y: 186, distance: 56.6
click at [82, 182] on input "checkbox" at bounding box center [83, 182] width 7 height 7
click at [477, 239] on div "Cancel Update selection" at bounding box center [282, 231] width 449 height 17
click at [478, 230] on div "Update selection" at bounding box center [479, 231] width 33 height 8
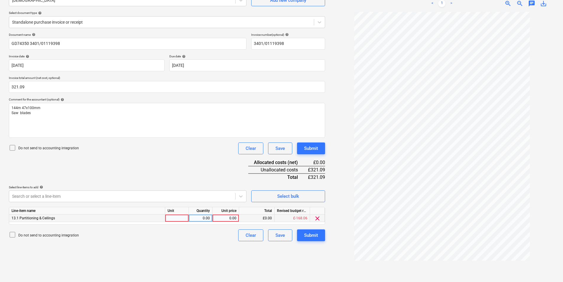
click at [180, 219] on div at bounding box center [177, 217] width 24 height 7
type input "ea"
type input "321.09"
click at [310, 237] on div "Submit" at bounding box center [311, 235] width 14 height 8
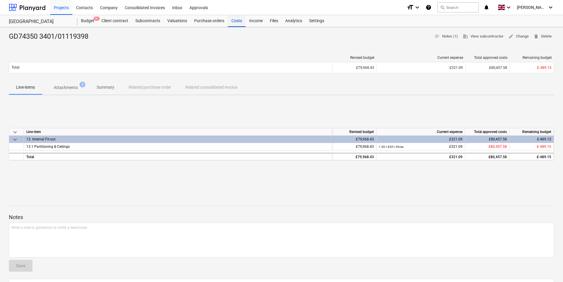
click at [234, 21] on div "Costs" at bounding box center [237, 21] width 18 height 12
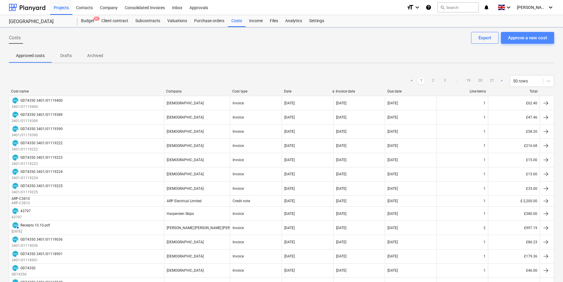
click at [538, 34] on div "Approve a new cost" at bounding box center [527, 38] width 39 height 8
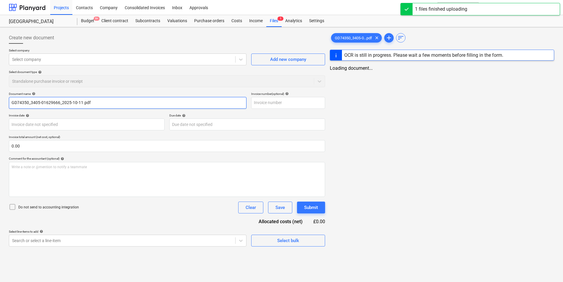
type input "GD74350_3405-01629666_2025-10-11.pdf"
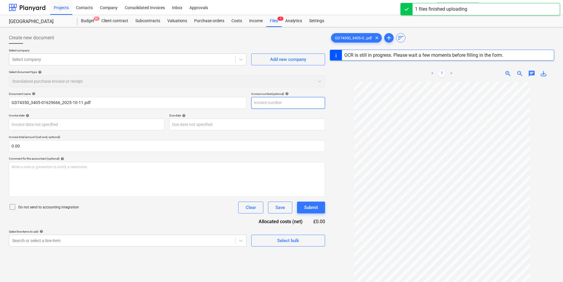
click at [266, 100] on input "text" at bounding box center [288, 103] width 74 height 12
type input "3405"
type input "GD74350"
type input "[DATE]"
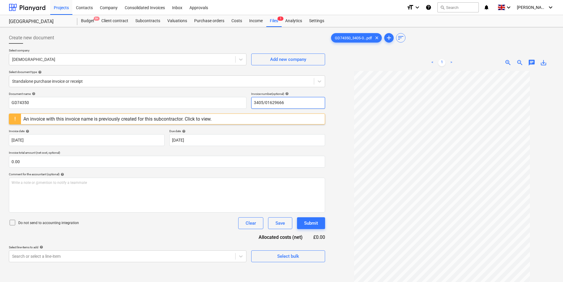
drag, startPoint x: 308, startPoint y: 105, endPoint x: 213, endPoint y: 128, distance: 98.1
click at [214, 118] on div "Document name help GD74350 Invoice number (optional) help 3405/01629666 An invo…" at bounding box center [167, 177] width 316 height 170
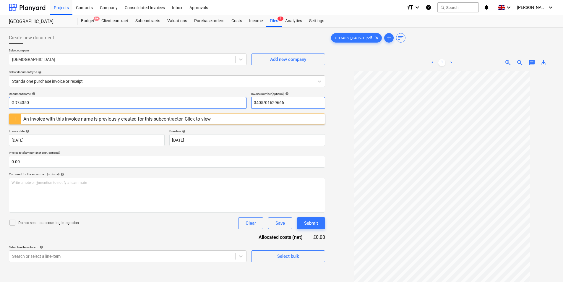
type input "3405/01629666"
click at [134, 104] on input "GD74350" at bounding box center [127, 103] width 237 height 12
paste input "3405/01629666"
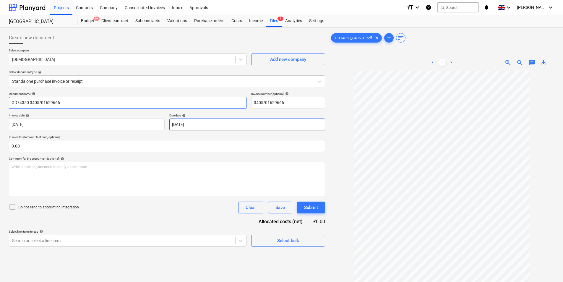
type input "GD74350 3405/01629666"
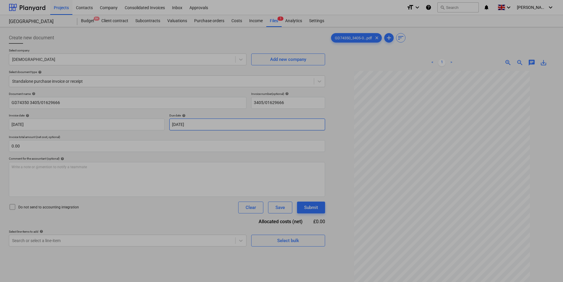
click at [206, 126] on body "Projects Contacts Company Consolidated Invoices Inbox Approvals format_size key…" at bounding box center [281, 141] width 563 height 282
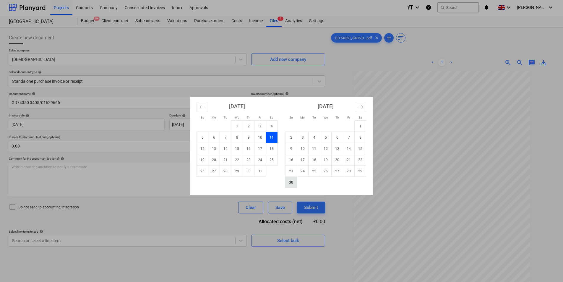
click at [287, 181] on td "30" at bounding box center [291, 182] width 12 height 11
type input "[DATE]"
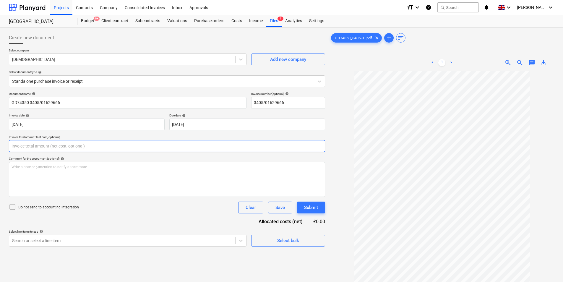
click at [32, 148] on input "text" at bounding box center [167, 146] width 316 height 12
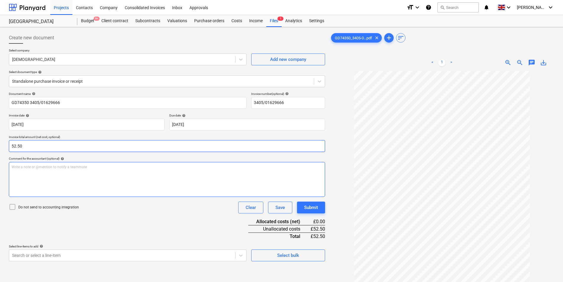
type input "52.50"
click at [38, 175] on div "Write a note or @mention to notify a teammate [PERSON_NAME]" at bounding box center [167, 179] width 316 height 35
click at [30, 167] on span "5sht Caber floor" at bounding box center [25, 167] width 26 height 4
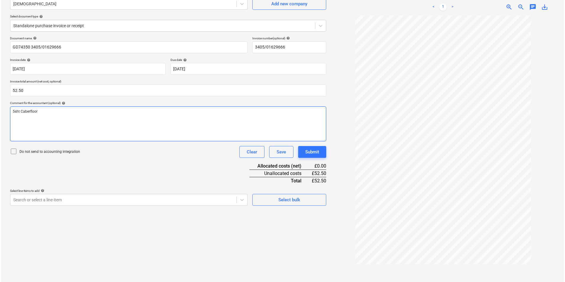
scroll to position [59, 0]
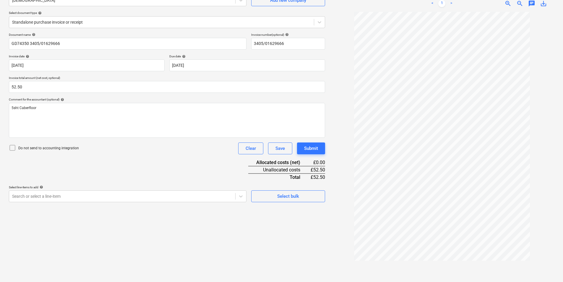
click at [295, 204] on div "Create new document Select company Jewson Add new company Select document type …" at bounding box center [166, 124] width 321 height 309
click at [296, 199] on div "Select bulk" at bounding box center [288, 196] width 22 height 8
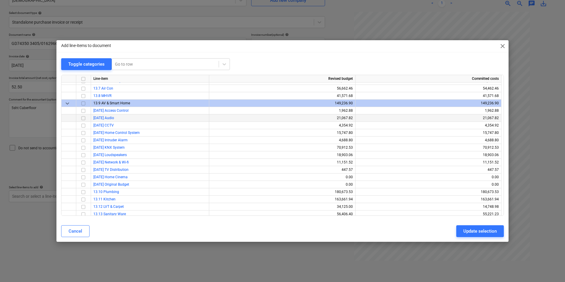
scroll to position [276, 0]
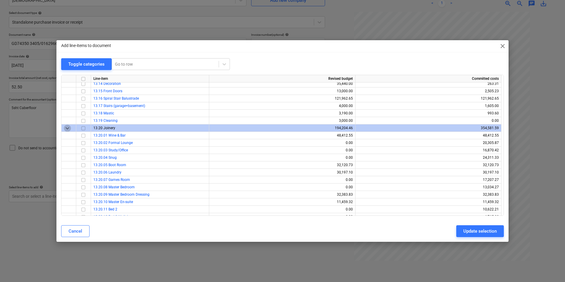
click at [66, 129] on span "keyboard_arrow_down" at bounding box center [67, 128] width 7 height 7
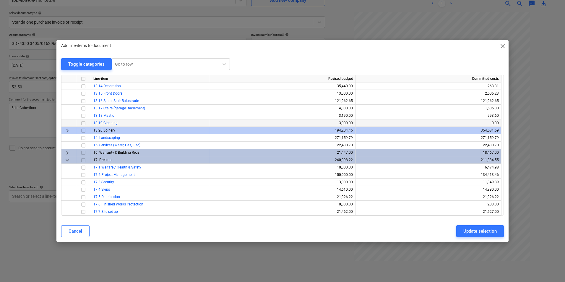
scroll to position [136, 0]
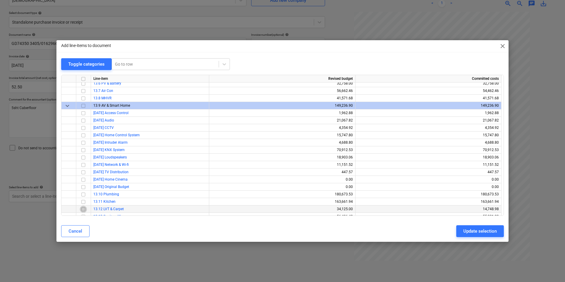
click at [82, 208] on input "checkbox" at bounding box center [83, 209] width 7 height 7
click at [475, 233] on div "Update selection" at bounding box center [479, 231] width 33 height 8
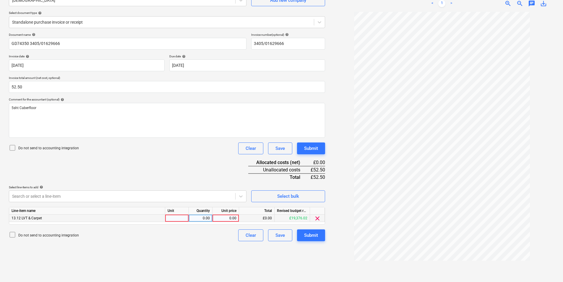
click at [177, 218] on div at bounding box center [177, 217] width 24 height 7
type input "ea"
type input "52.5"
click at [309, 237] on div "Submit" at bounding box center [311, 235] width 14 height 8
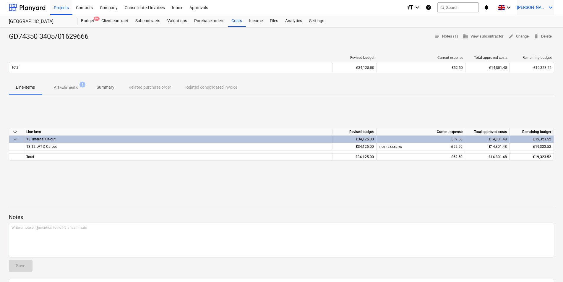
click at [537, 6] on span "[PERSON_NAME]" at bounding box center [531, 7] width 30 height 5
click at [531, 33] on div "Log out" at bounding box center [535, 32] width 35 height 9
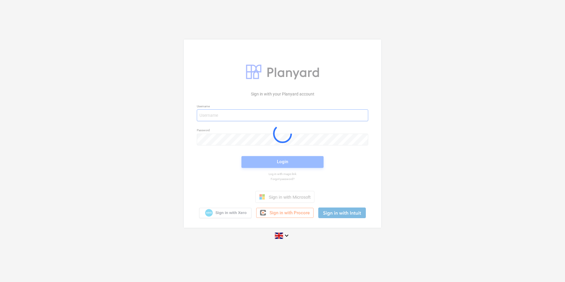
type input "[PERSON_NAME][EMAIL_ADDRESS][DOMAIN_NAME]"
